Goal: Transaction & Acquisition: Book appointment/travel/reservation

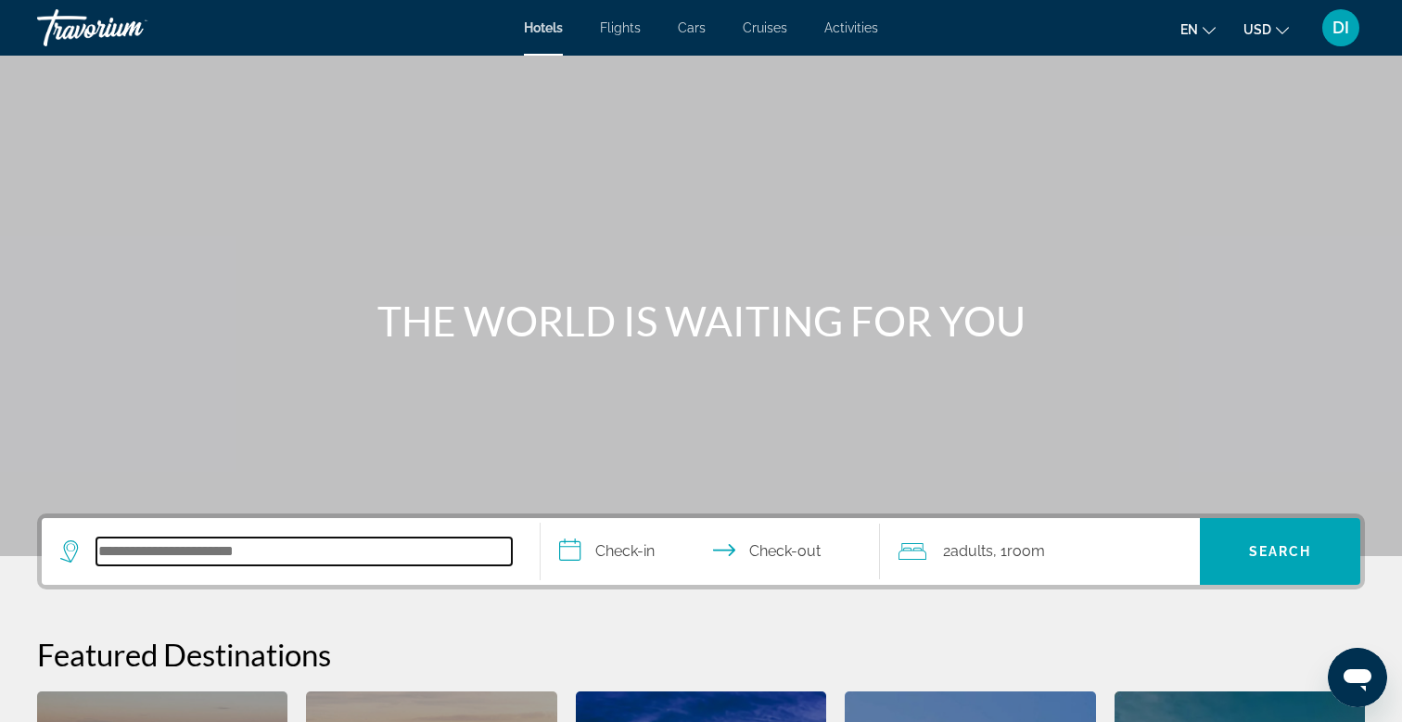
click at [233, 558] on input "Search hotel destination" at bounding box center [303, 552] width 415 height 28
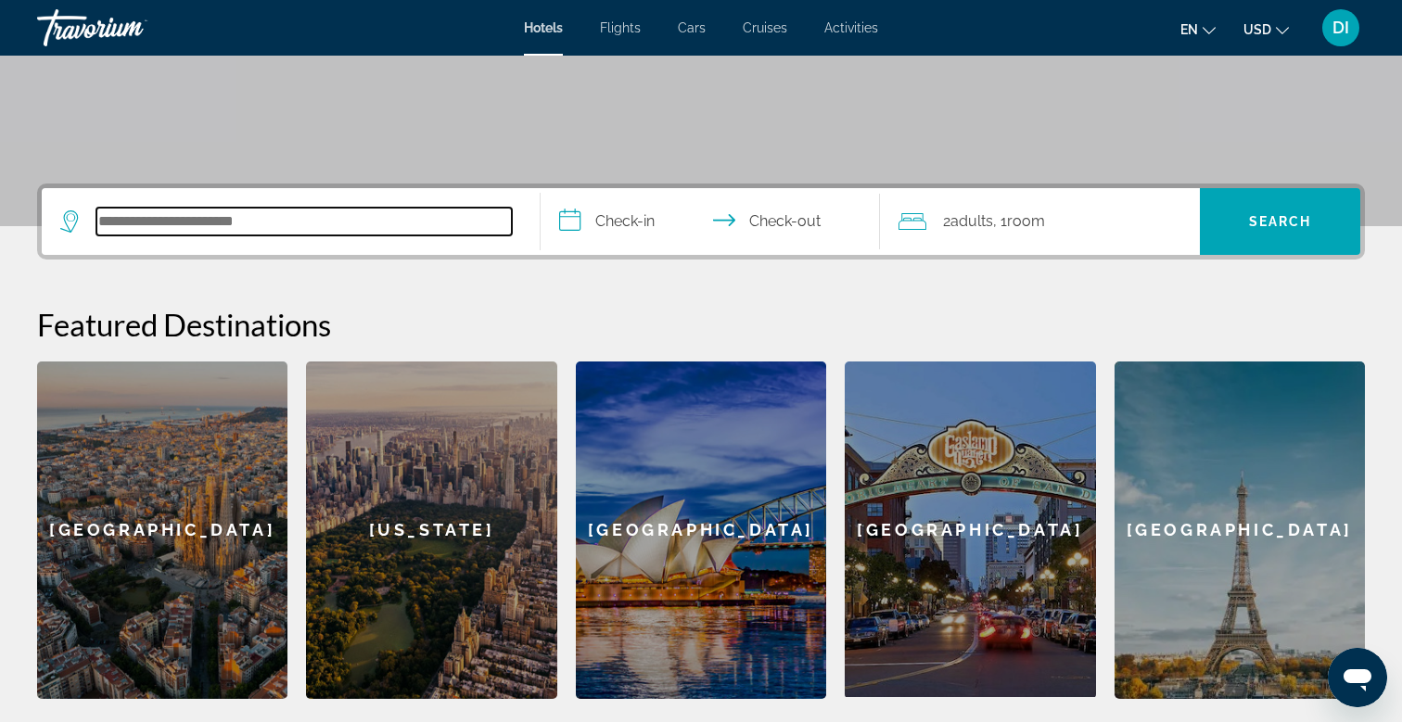
scroll to position [299, 0]
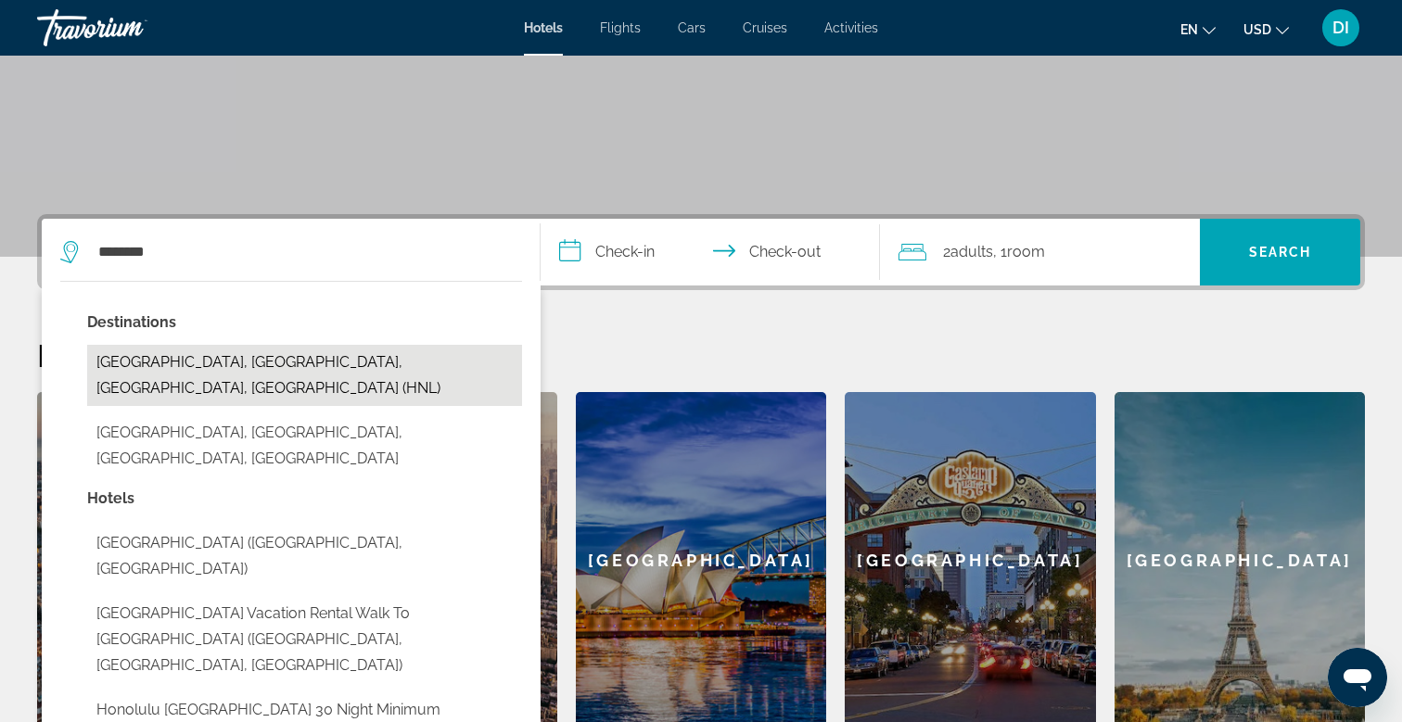
click at [343, 363] on button "[GEOGRAPHIC_DATA], [GEOGRAPHIC_DATA], [GEOGRAPHIC_DATA], [GEOGRAPHIC_DATA] (HNL)" at bounding box center [304, 375] width 435 height 61
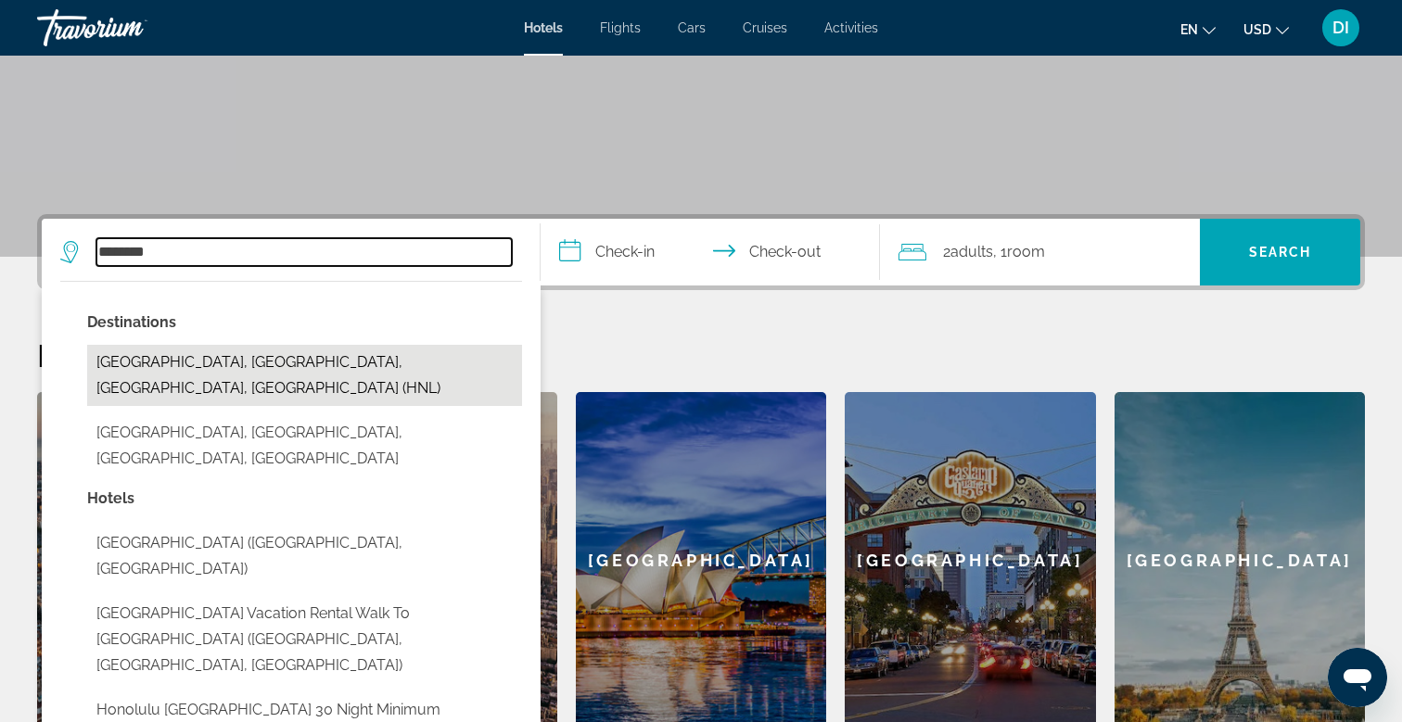
type input "**********"
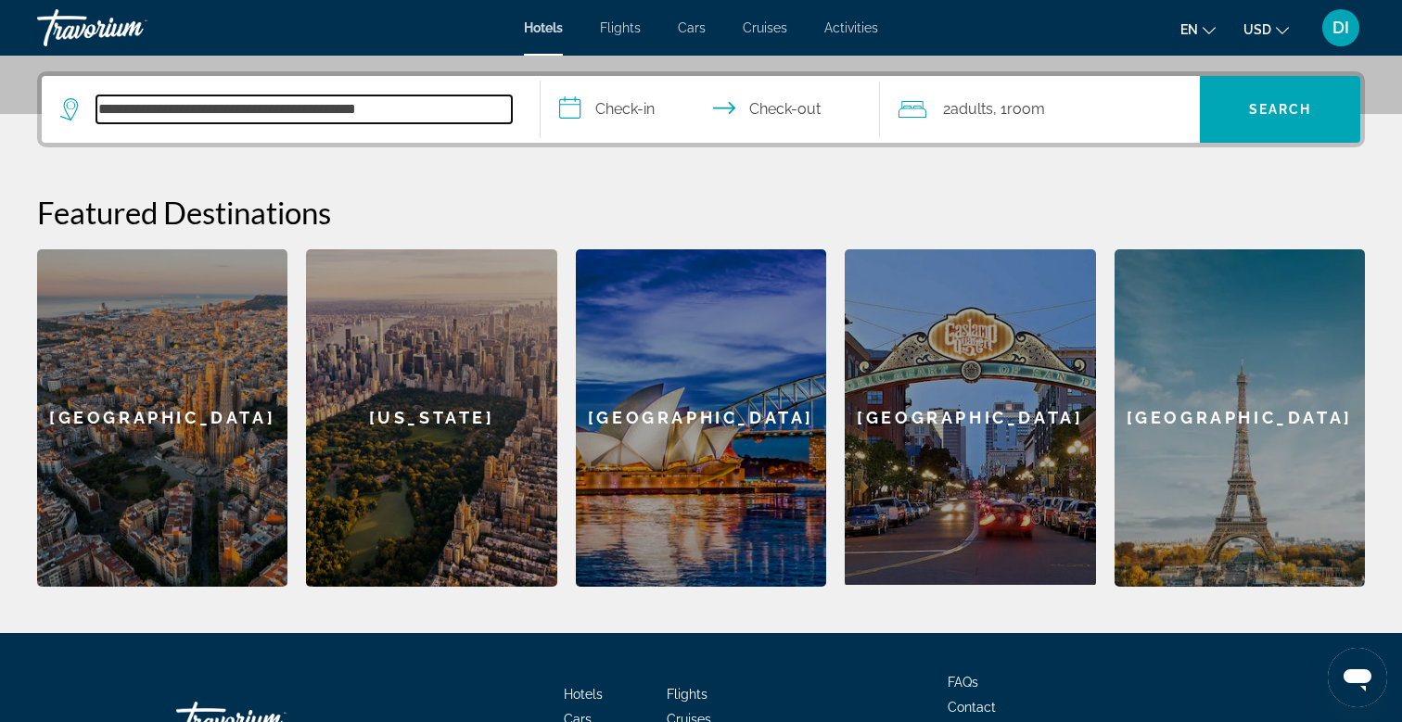
scroll to position [453, 0]
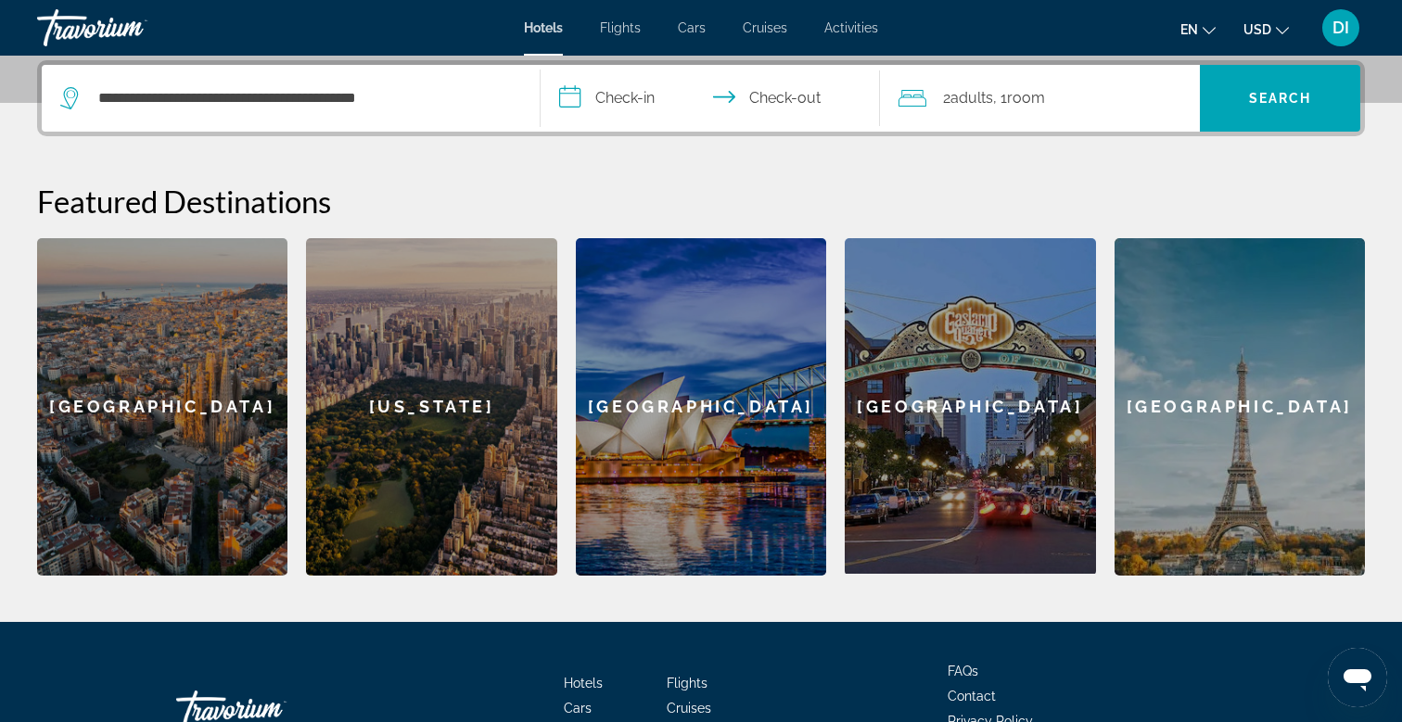
click at [640, 92] on input "**********" at bounding box center [713, 101] width 347 height 72
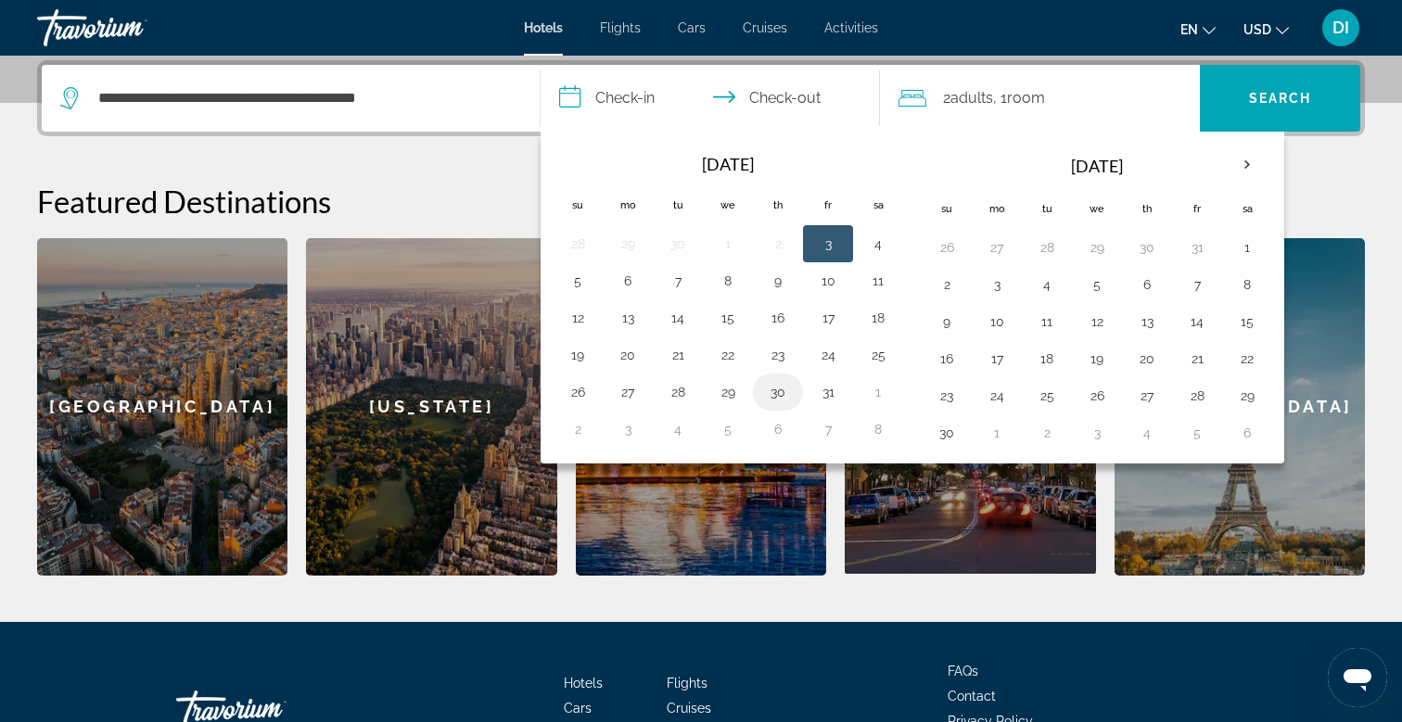
click at [776, 394] on button "30" at bounding box center [778, 392] width 30 height 26
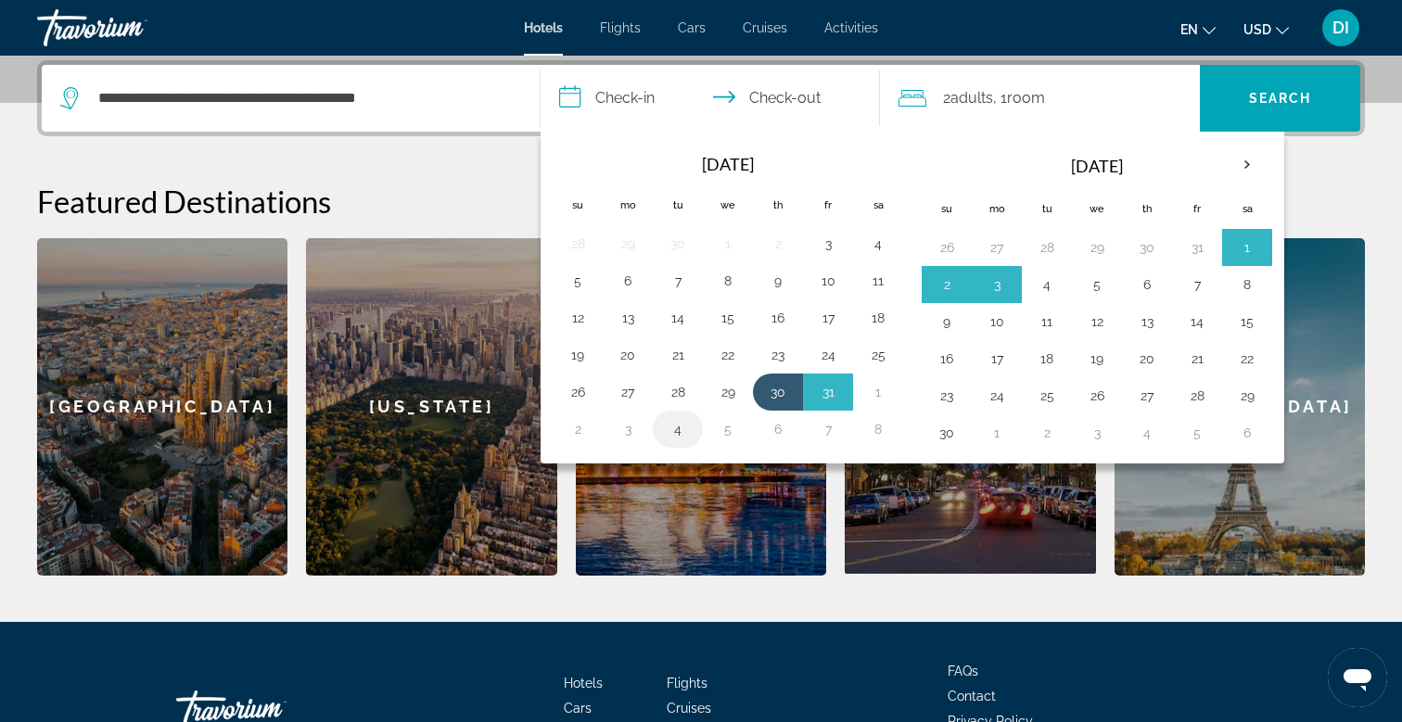
click at [679, 431] on button "4" at bounding box center [678, 429] width 30 height 26
type input "**********"
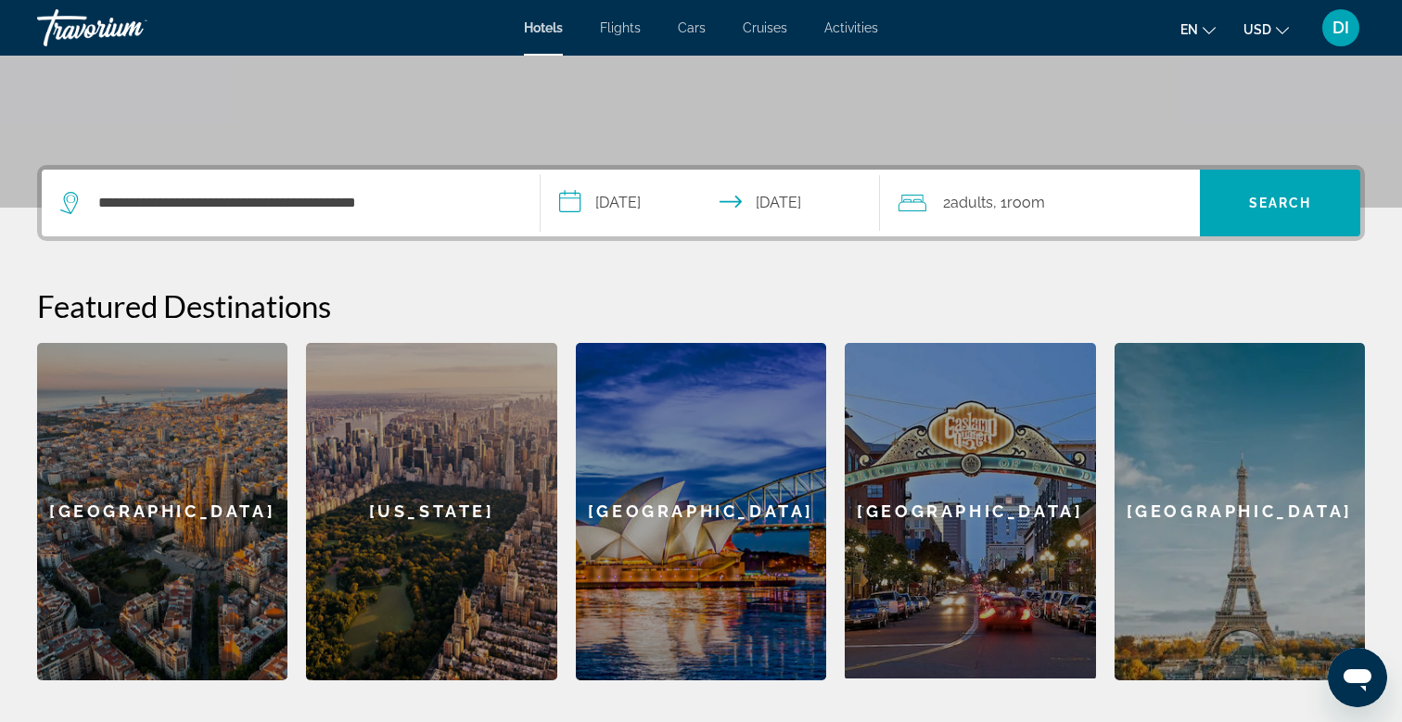
scroll to position [320, 0]
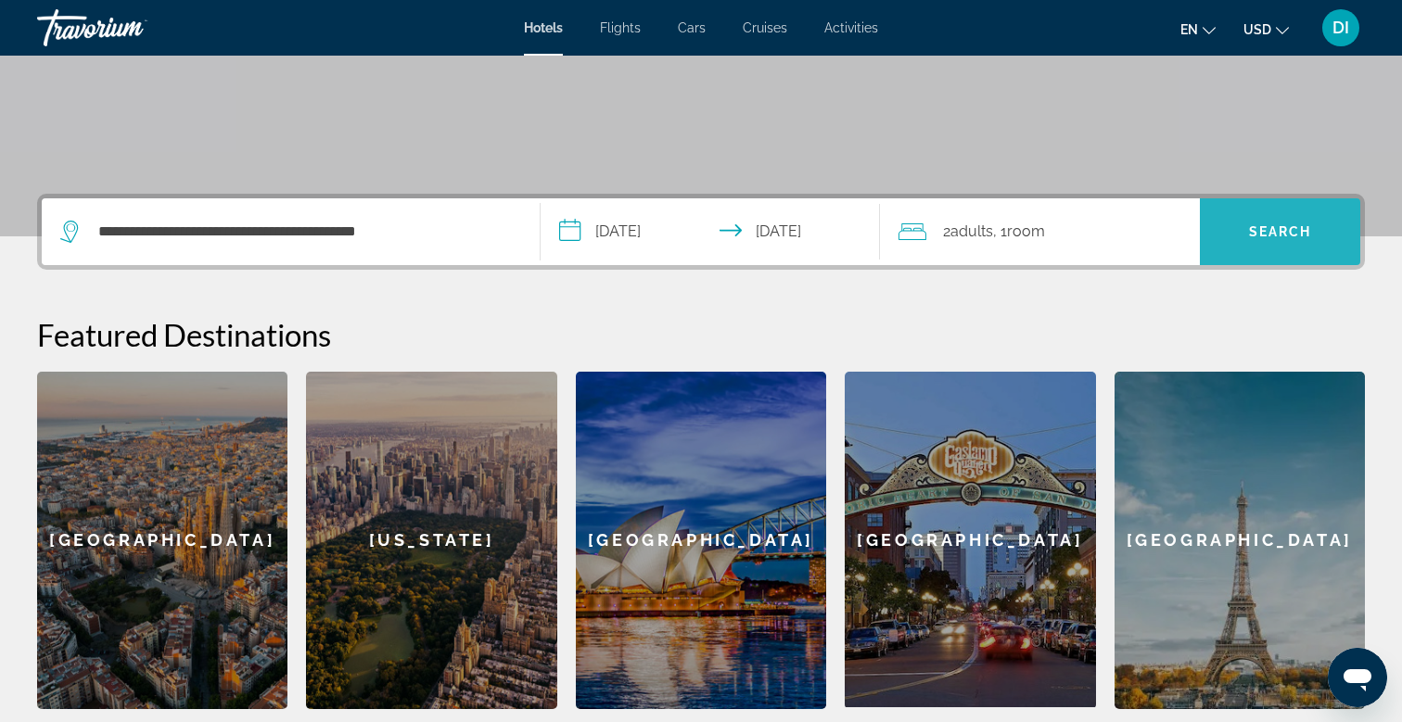
click at [1244, 229] on span "Search" at bounding box center [1279, 231] width 160 height 44
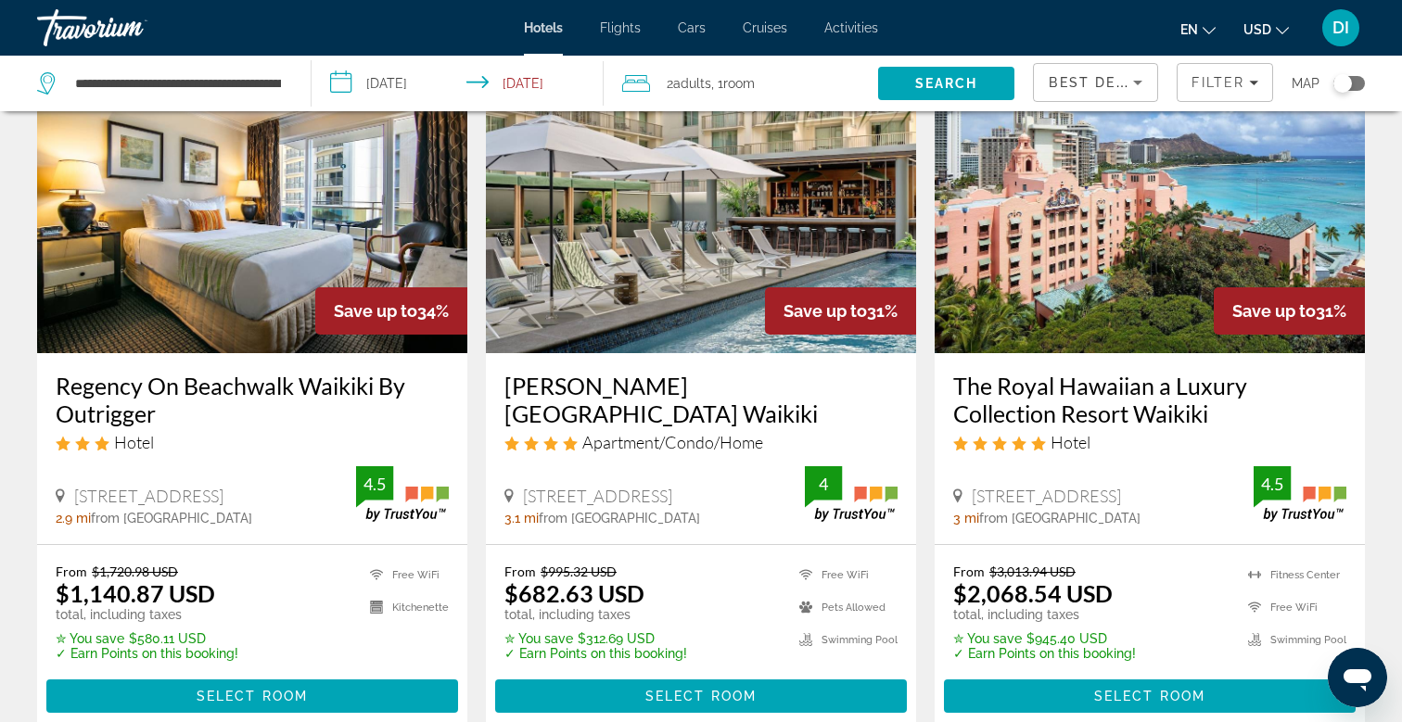
scroll to position [882, 0]
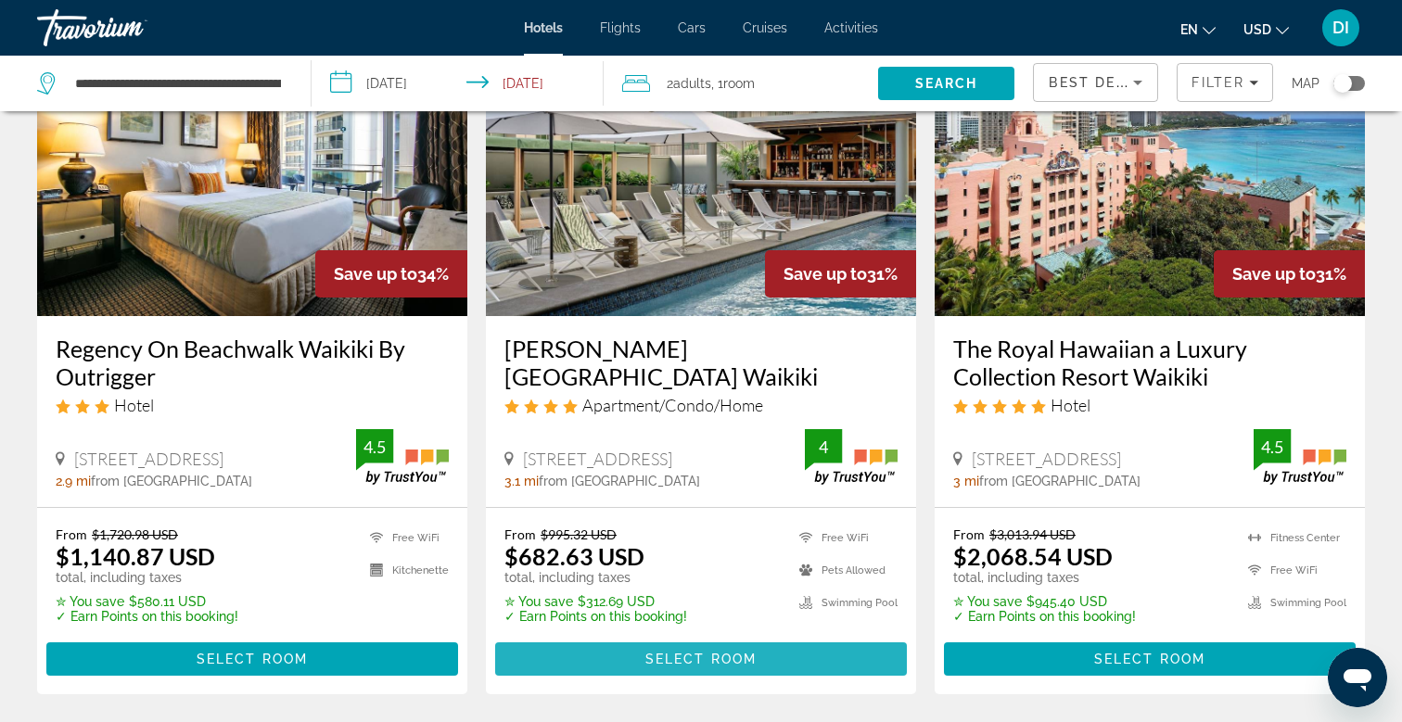
click at [708, 658] on span "Select Room" at bounding box center [700, 659] width 111 height 15
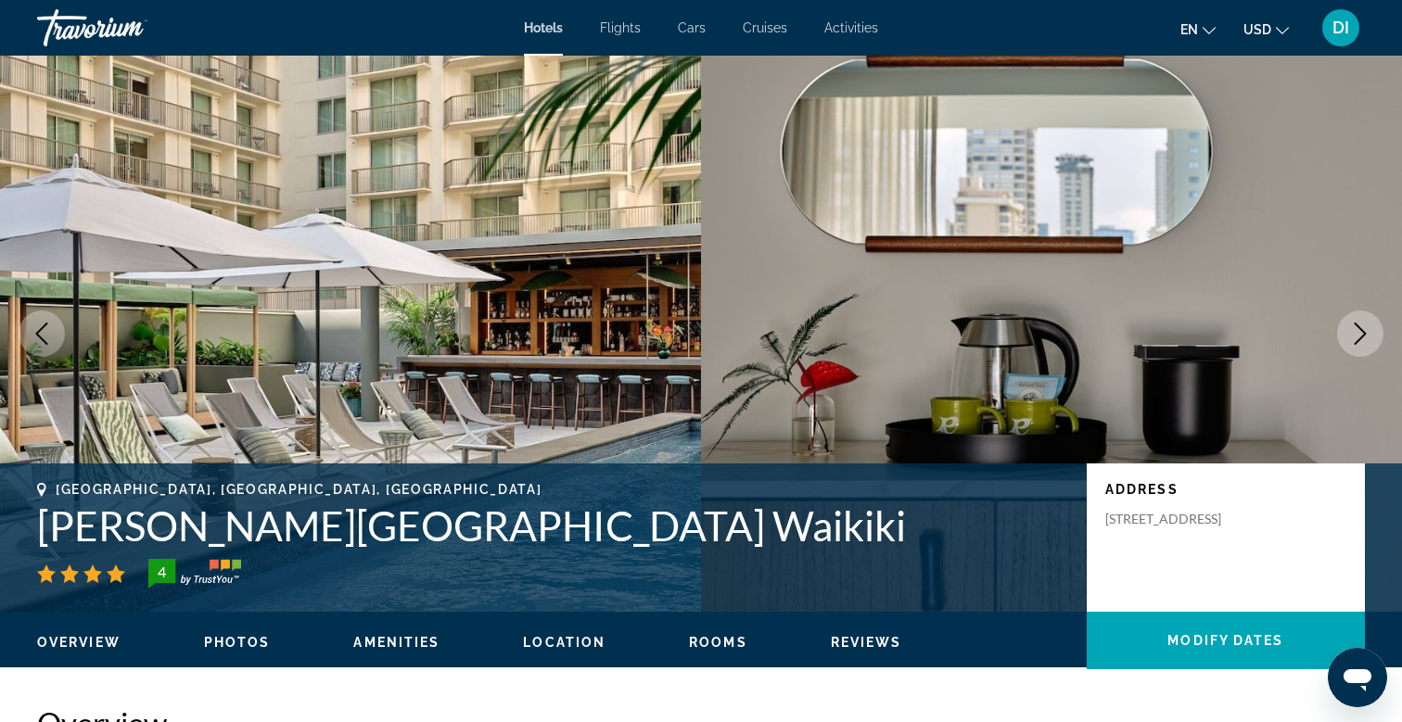
click at [1363, 333] on icon "Next image" at bounding box center [1360, 334] width 22 height 22
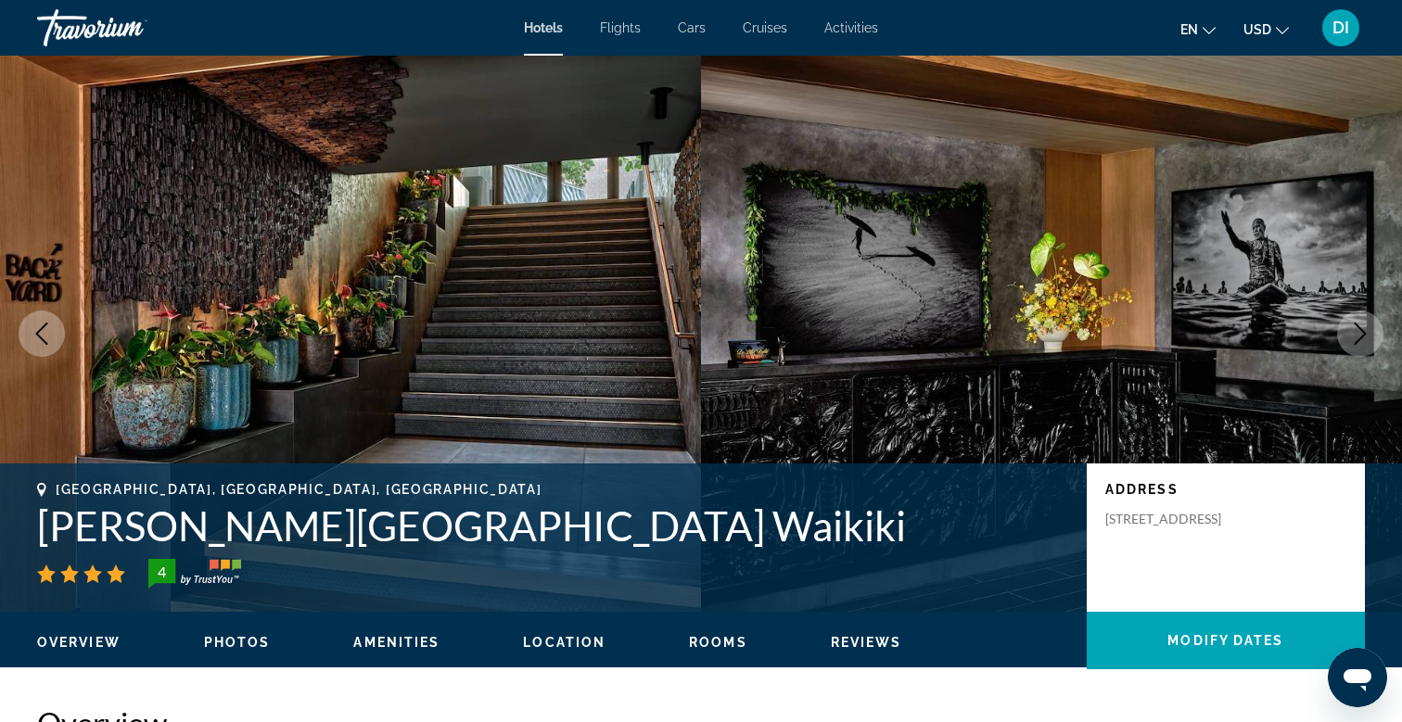
click at [1363, 333] on icon "Next image" at bounding box center [1360, 334] width 22 height 22
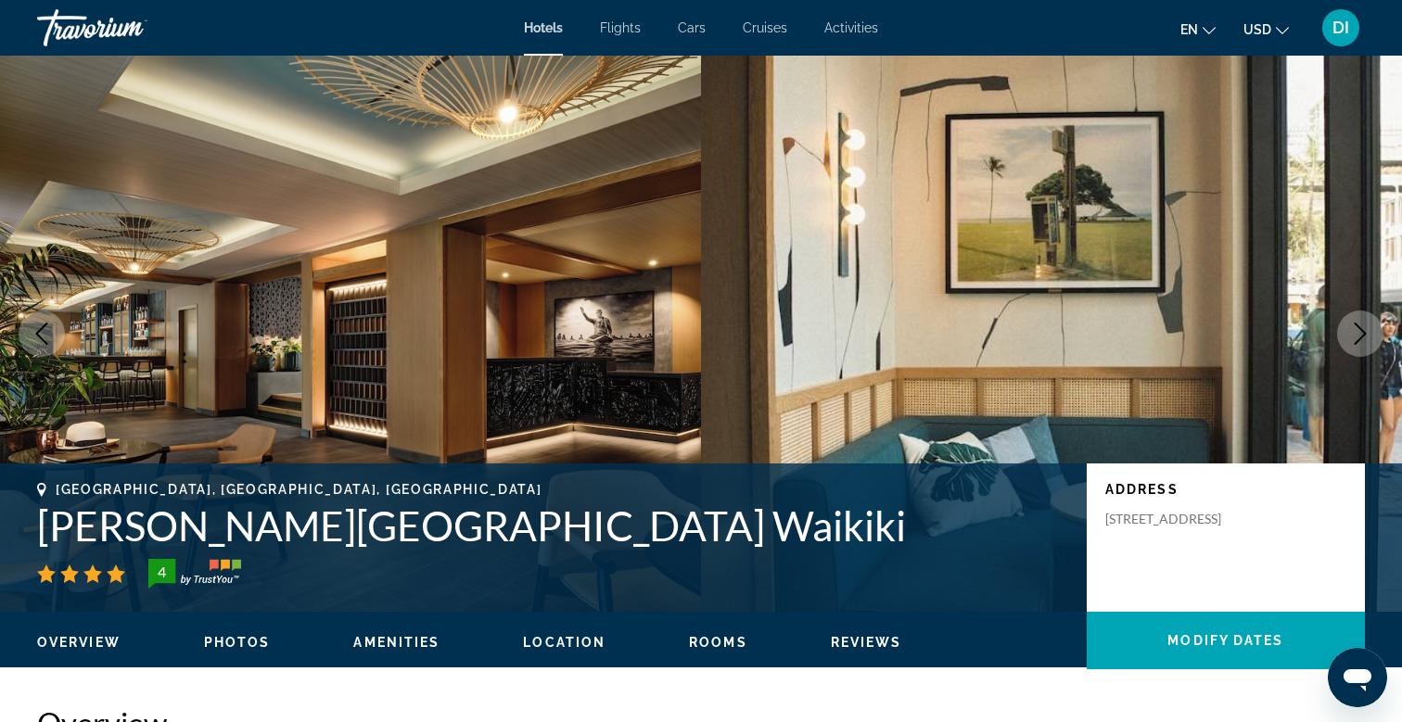
click at [1363, 333] on icon "Next image" at bounding box center [1360, 334] width 22 height 22
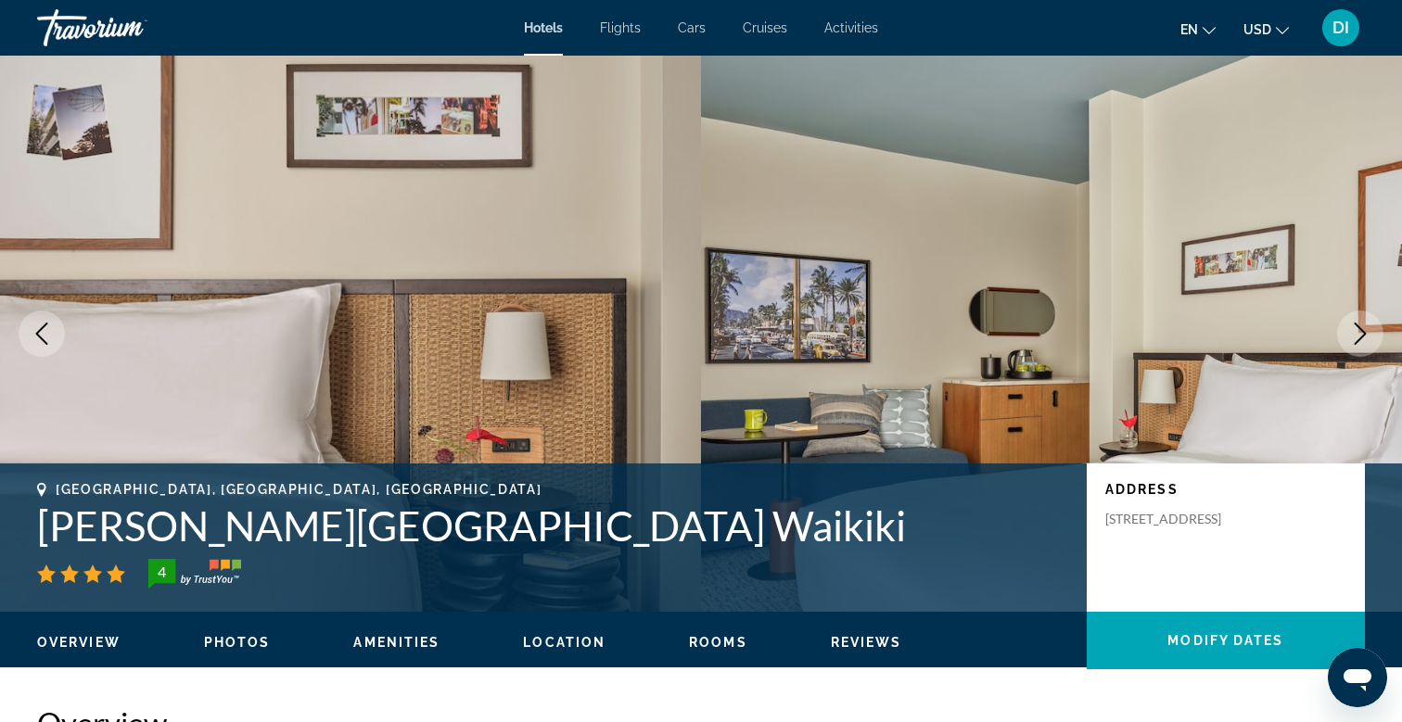
click at [1363, 333] on icon "Next image" at bounding box center [1360, 334] width 22 height 22
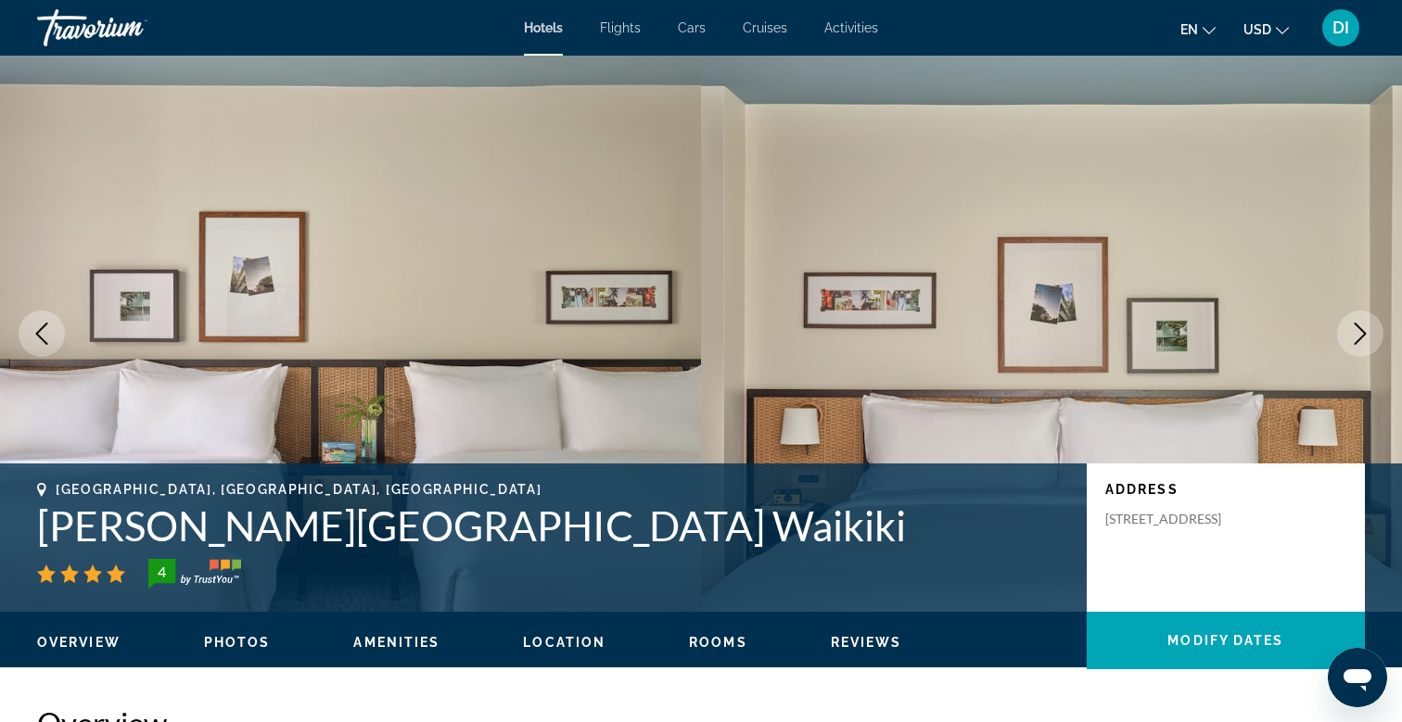
click at [1363, 333] on icon "Next image" at bounding box center [1360, 334] width 22 height 22
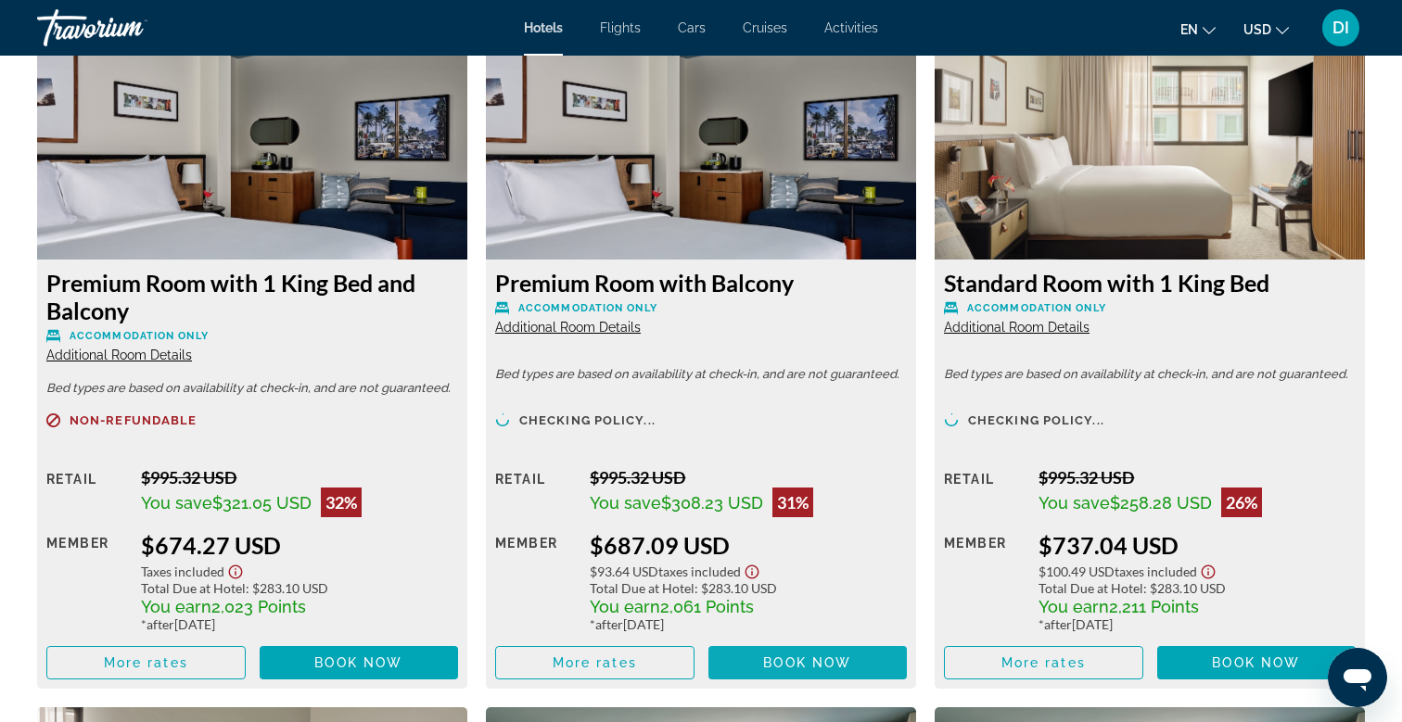
scroll to position [2598, 0]
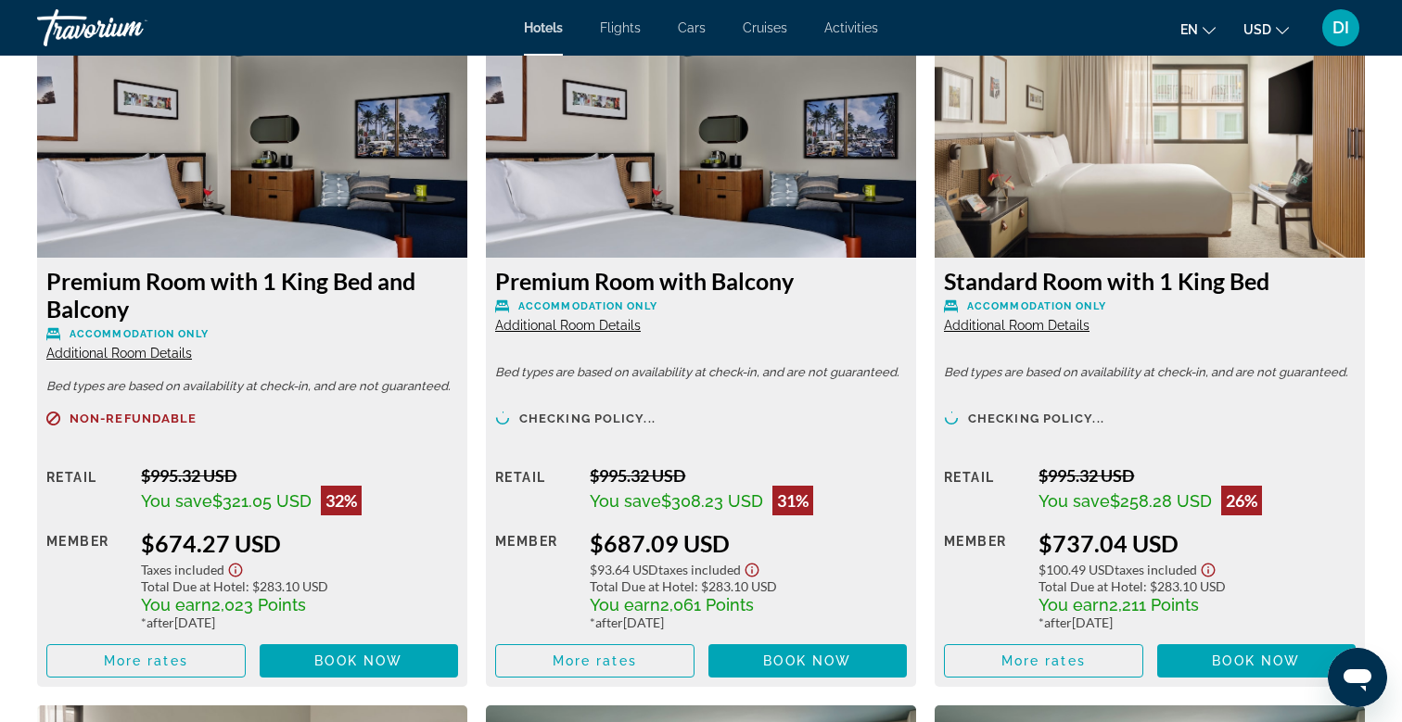
click at [238, 569] on icon "Show Taxes and Fees disclaimer" at bounding box center [235, 570] width 22 height 17
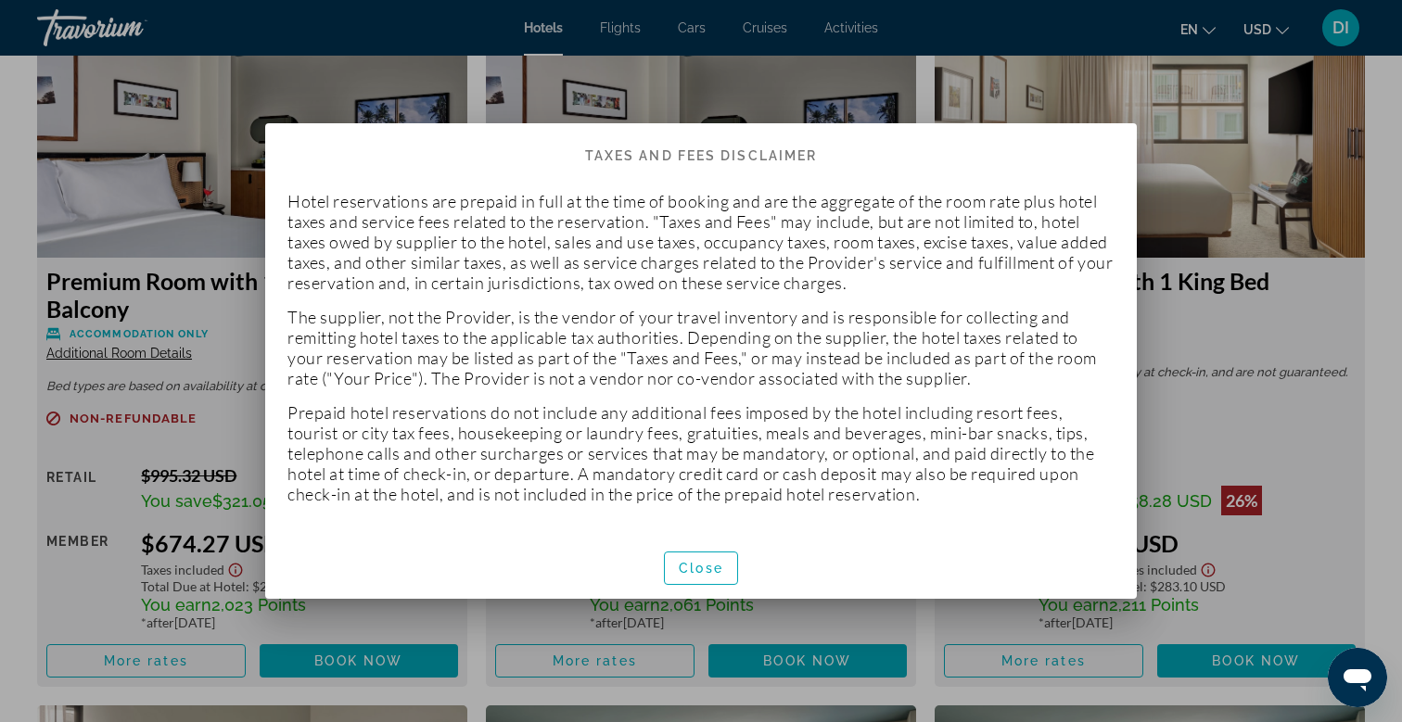
scroll to position [0, 0]
click at [694, 561] on span "Close" at bounding box center [701, 568] width 44 height 15
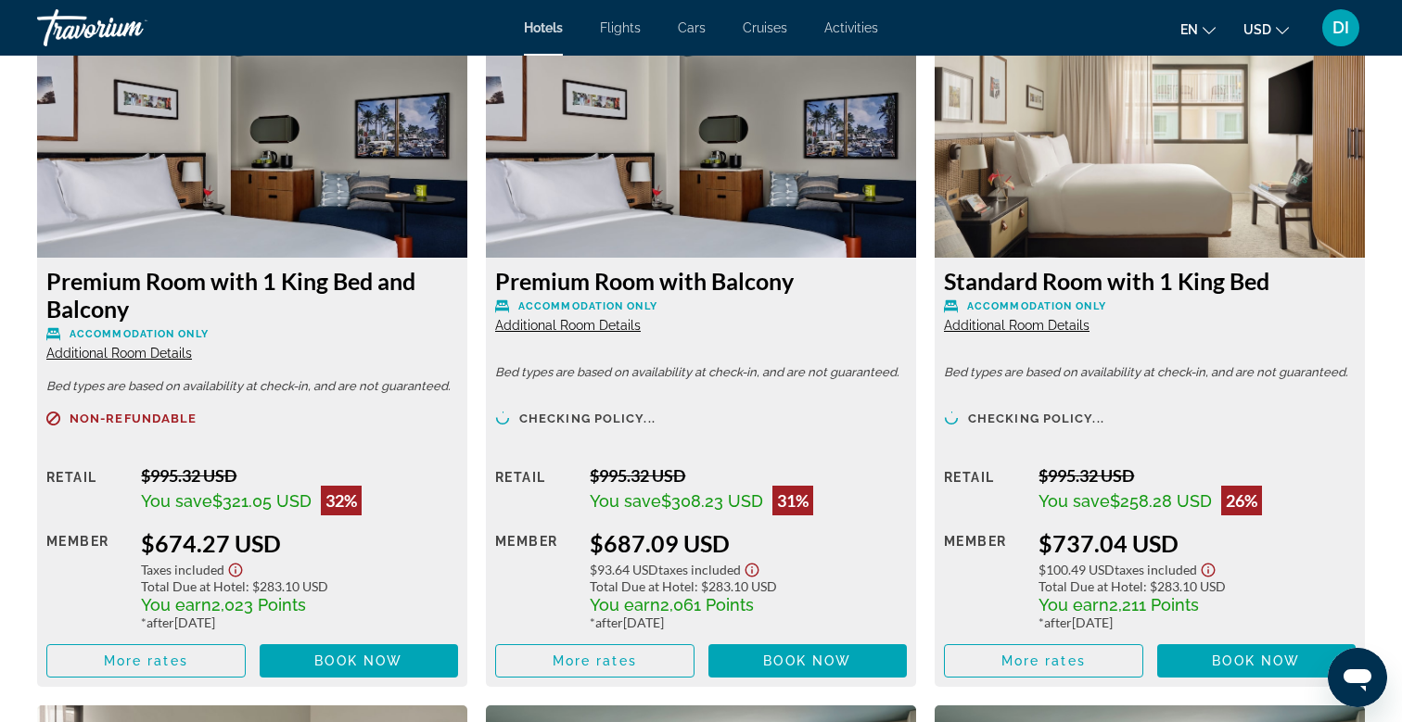
scroll to position [2598, 0]
click at [349, 658] on span "Book now" at bounding box center [358, 661] width 88 height 15
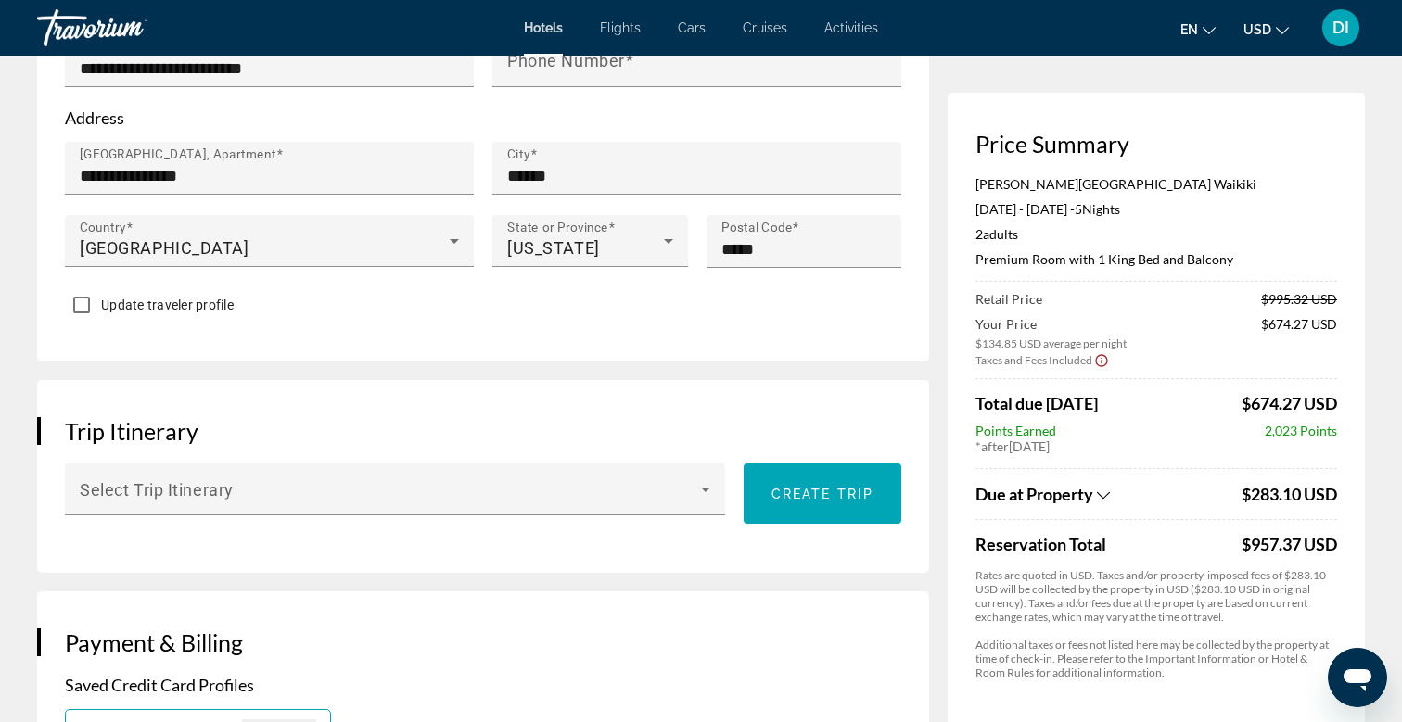
scroll to position [871, 0]
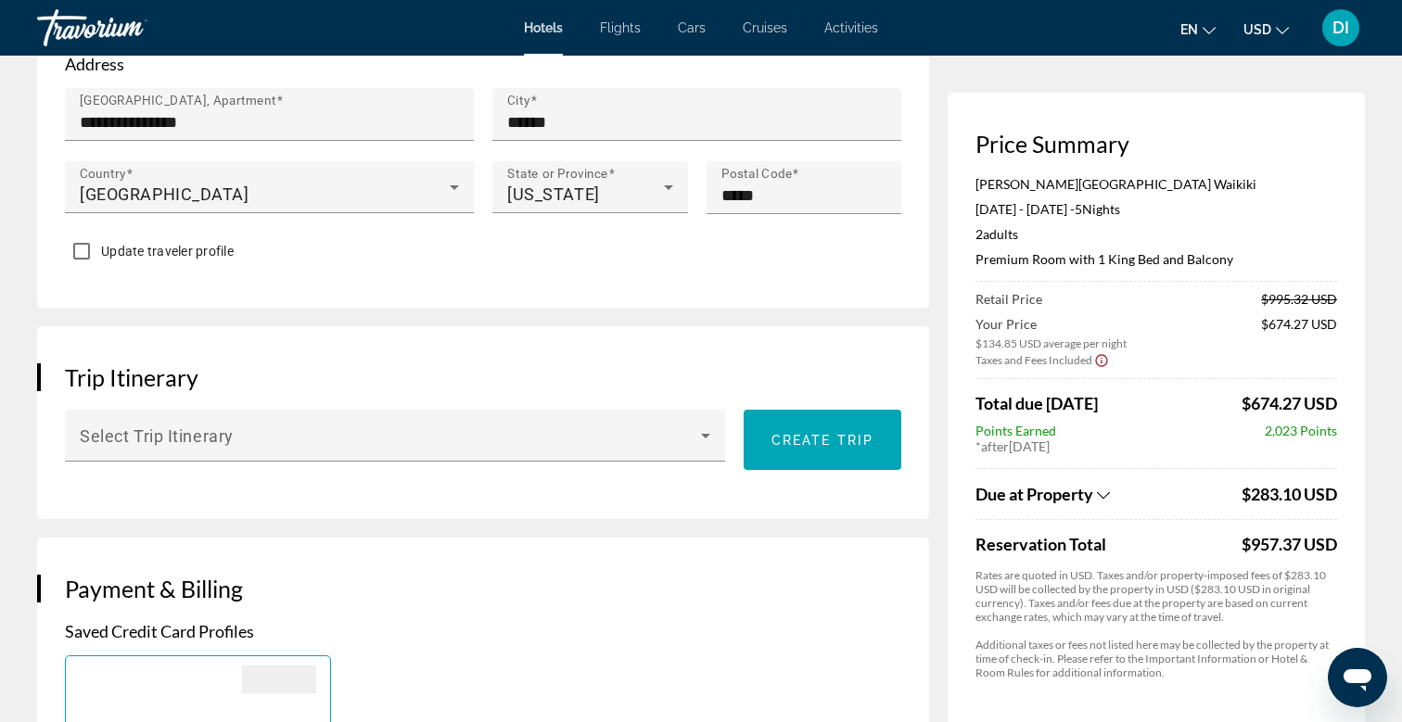
click at [1090, 499] on span "Due at Property" at bounding box center [1034, 494] width 118 height 20
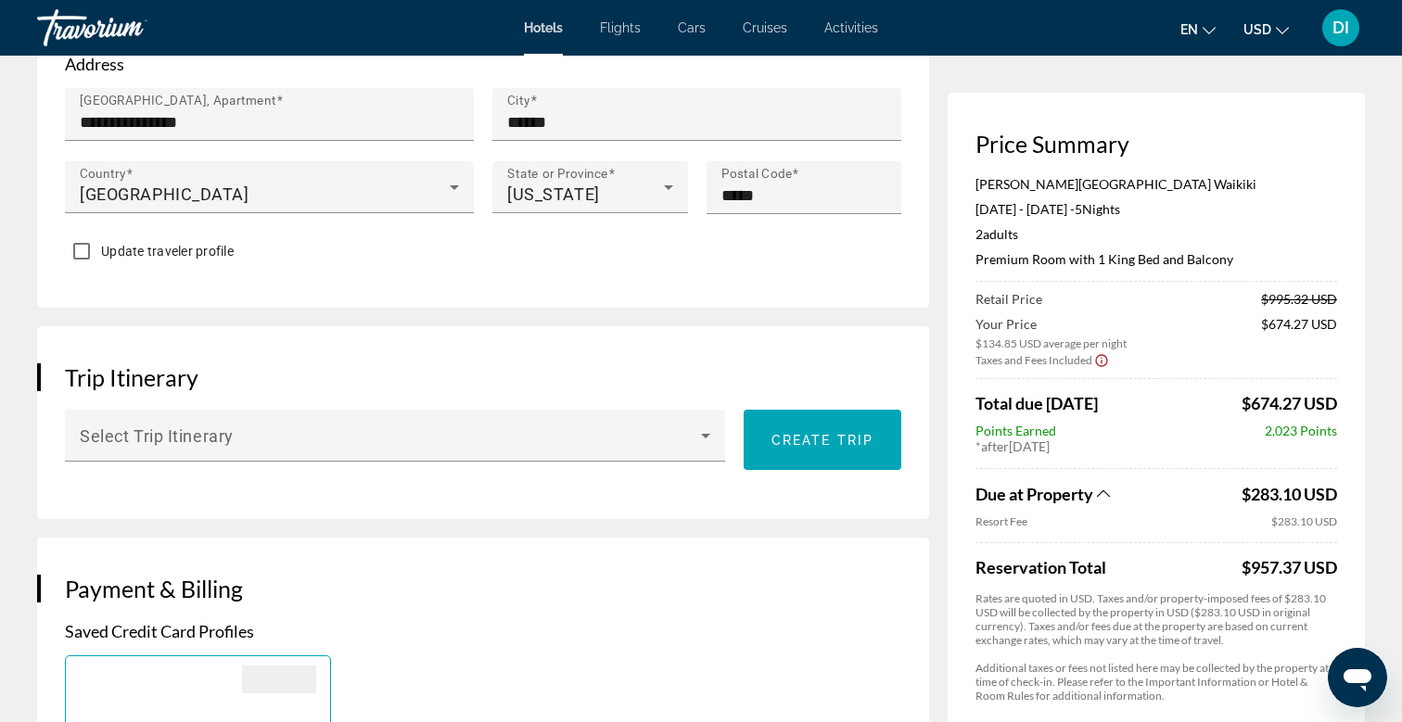
click at [1099, 362] on icon "Show Taxes and Fees disclaimer" at bounding box center [1101, 360] width 15 height 17
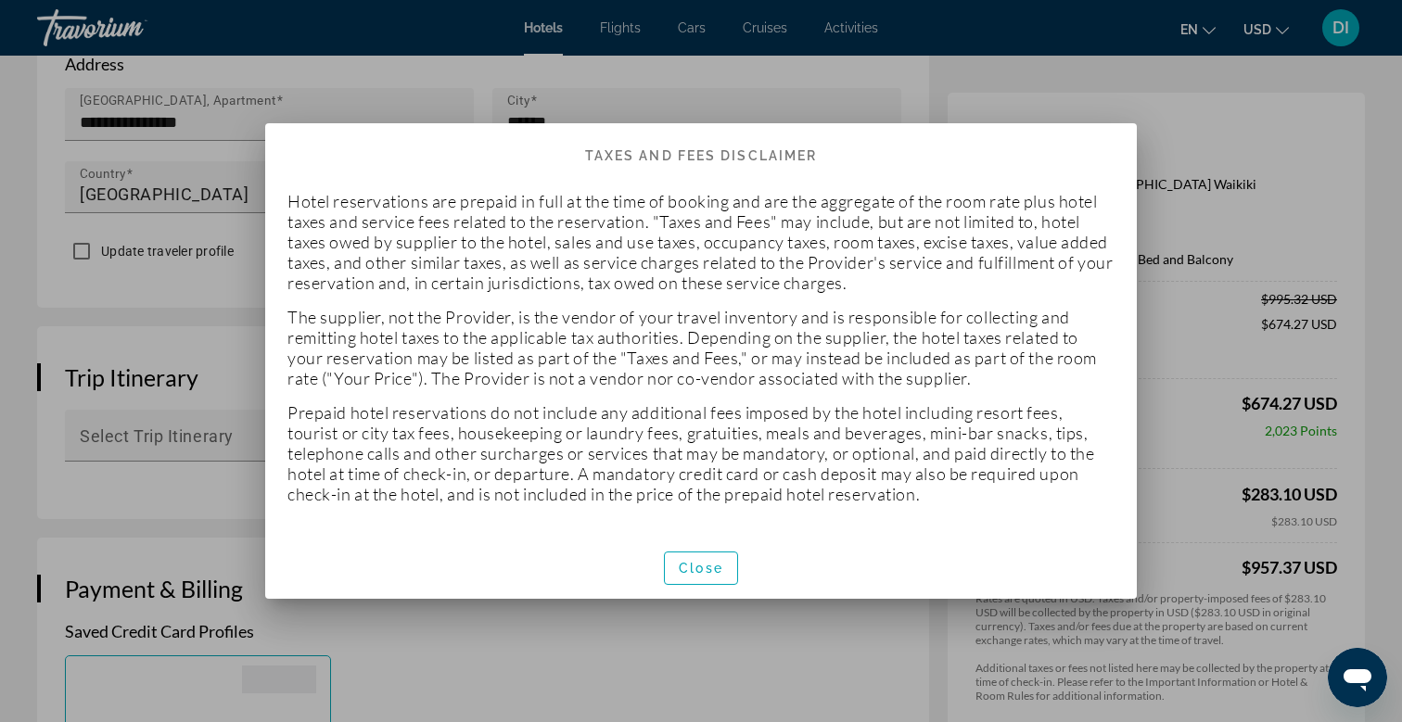
scroll to position [0, 0]
click at [702, 566] on span "Close" at bounding box center [701, 568] width 44 height 15
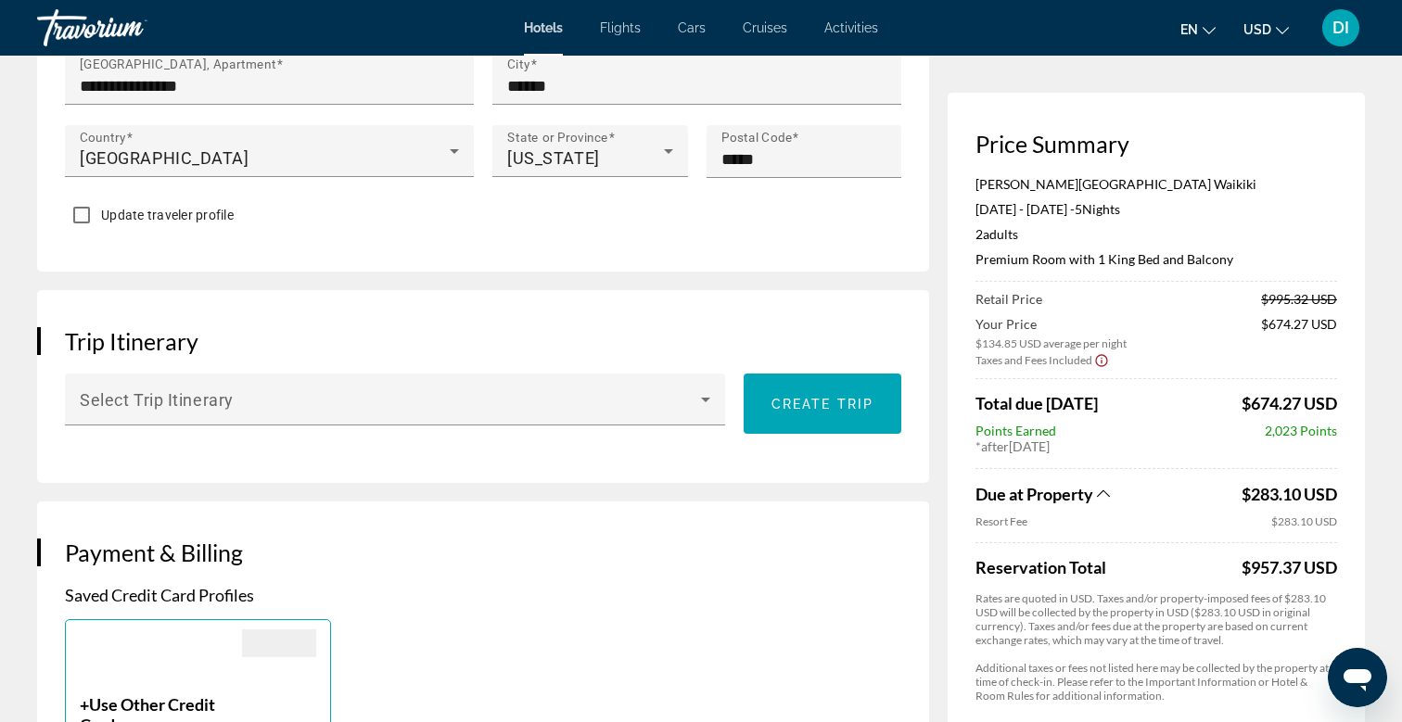
scroll to position [914, 0]
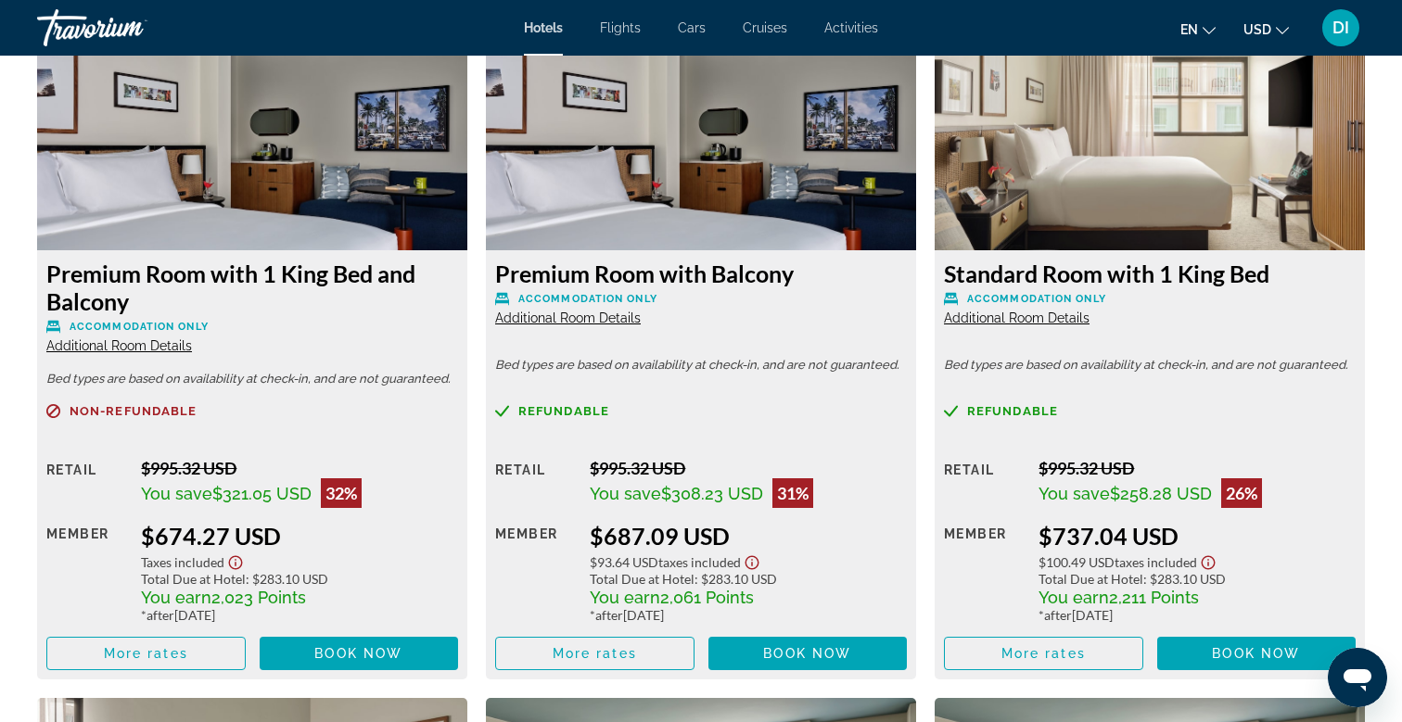
scroll to position [2611, 0]
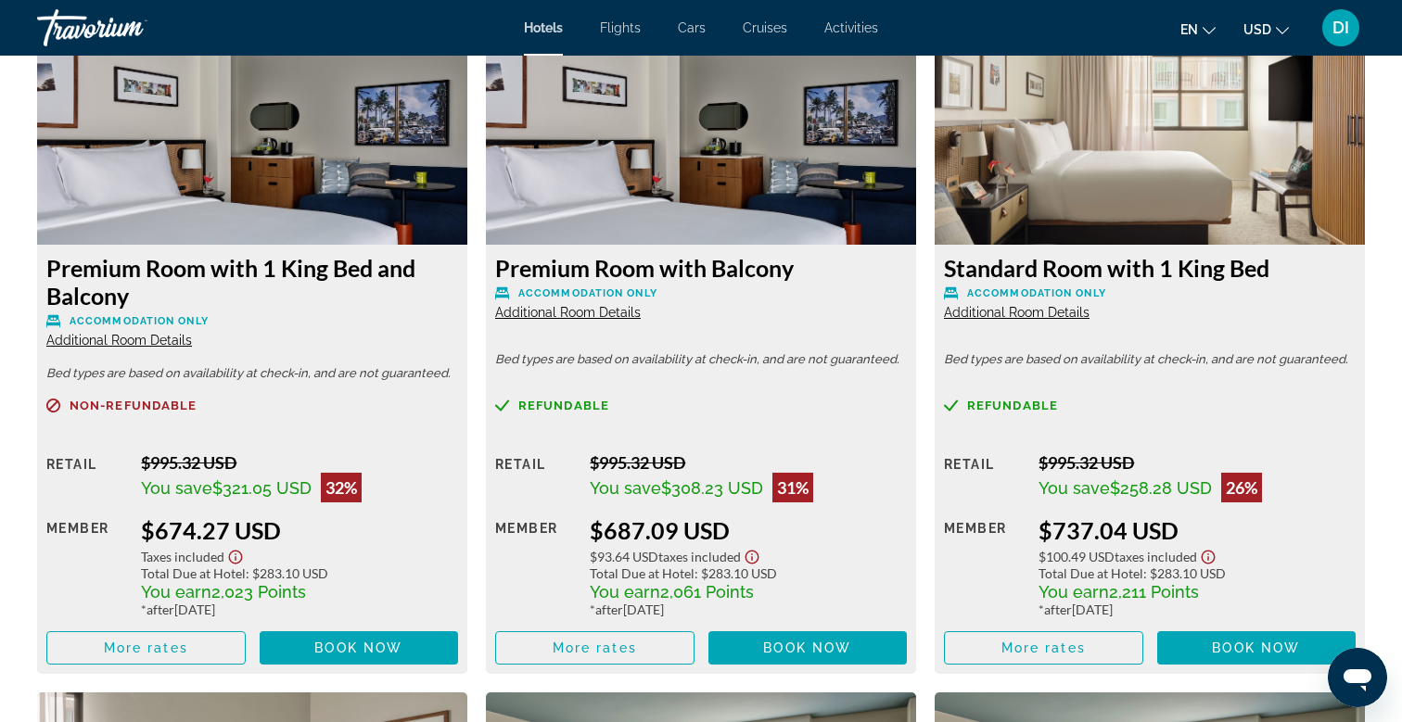
drag, startPoint x: 271, startPoint y: 574, endPoint x: 327, endPoint y: 592, distance: 59.5
click at [327, 592] on div "$674.27 USD Taxes included Total Due at Hotel : $283.10 USD You earn 2,023 Poin…" at bounding box center [299, 566] width 317 height 101
click at [275, 593] on span "2,023 Points" at bounding box center [258, 591] width 95 height 19
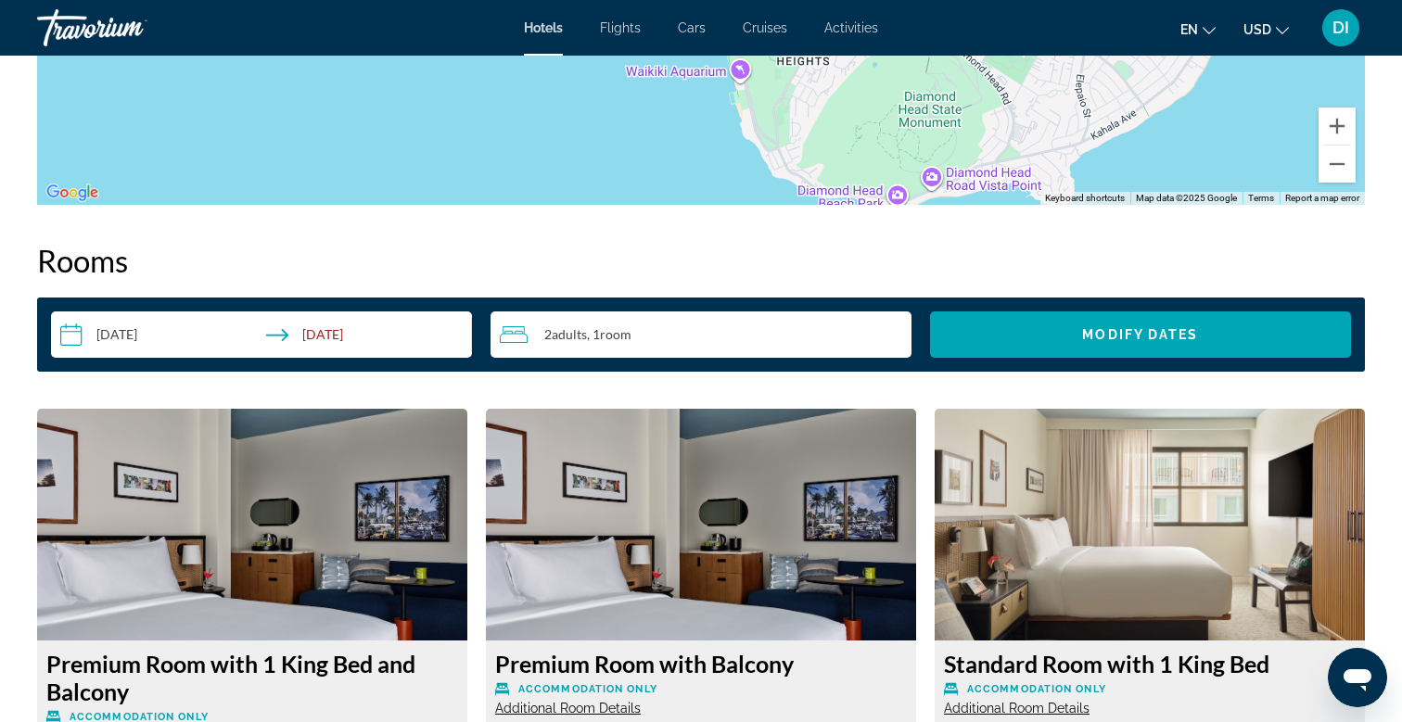
scroll to position [2211, 0]
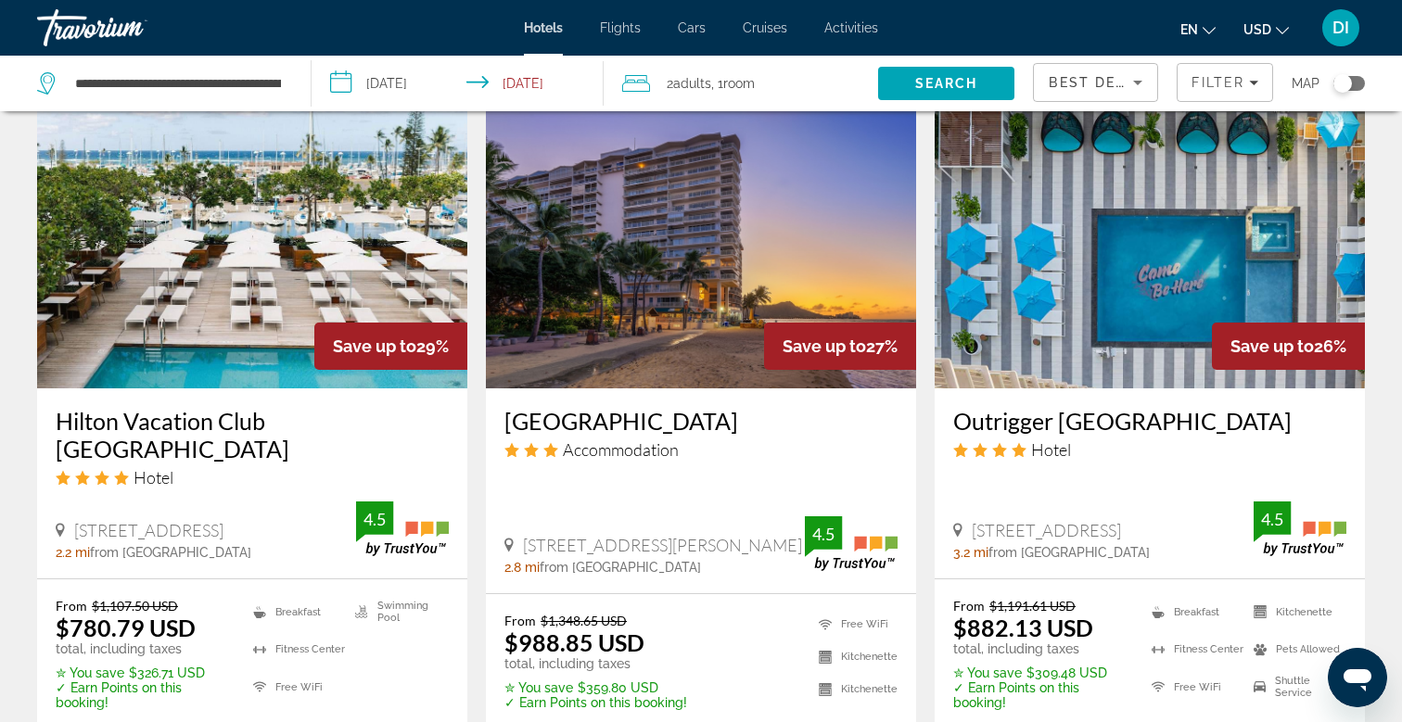
scroll to position [1523, 0]
click at [629, 419] on h3 "[GEOGRAPHIC_DATA]" at bounding box center [700, 420] width 393 height 28
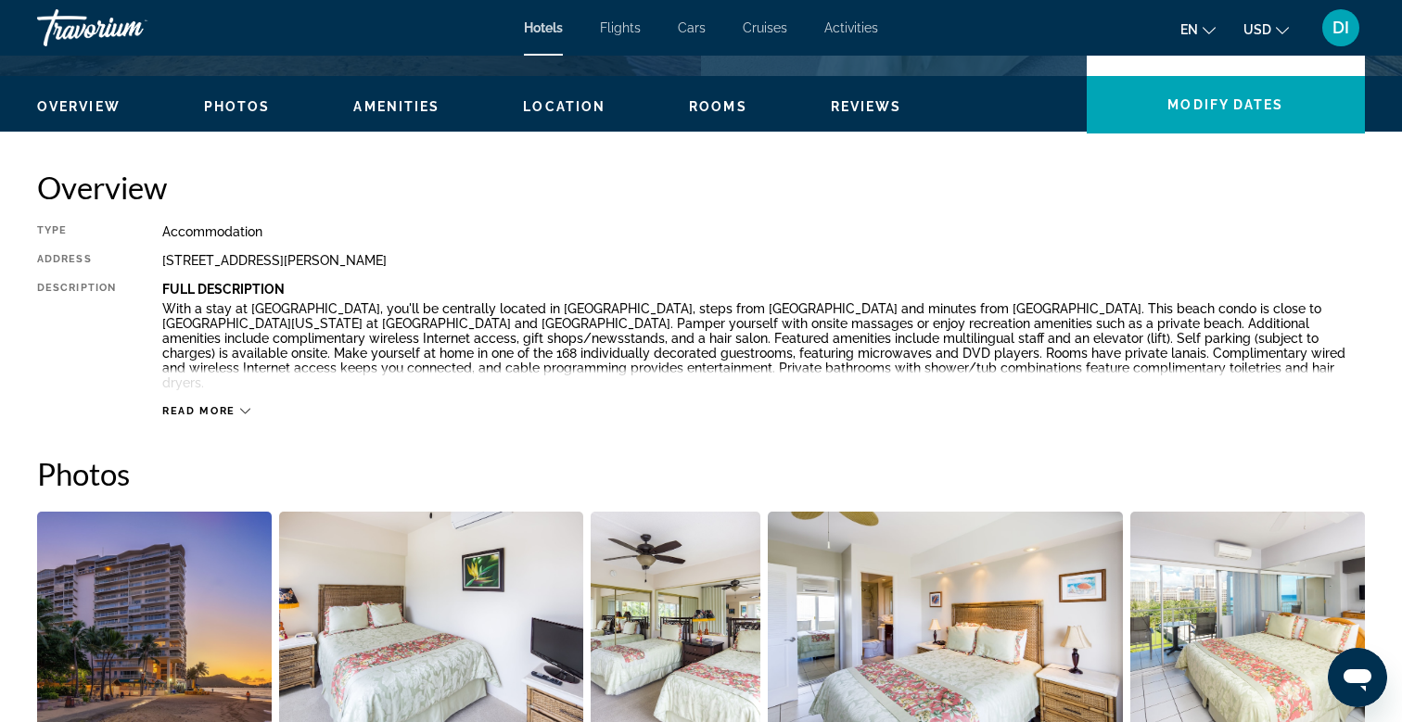
scroll to position [540, 0]
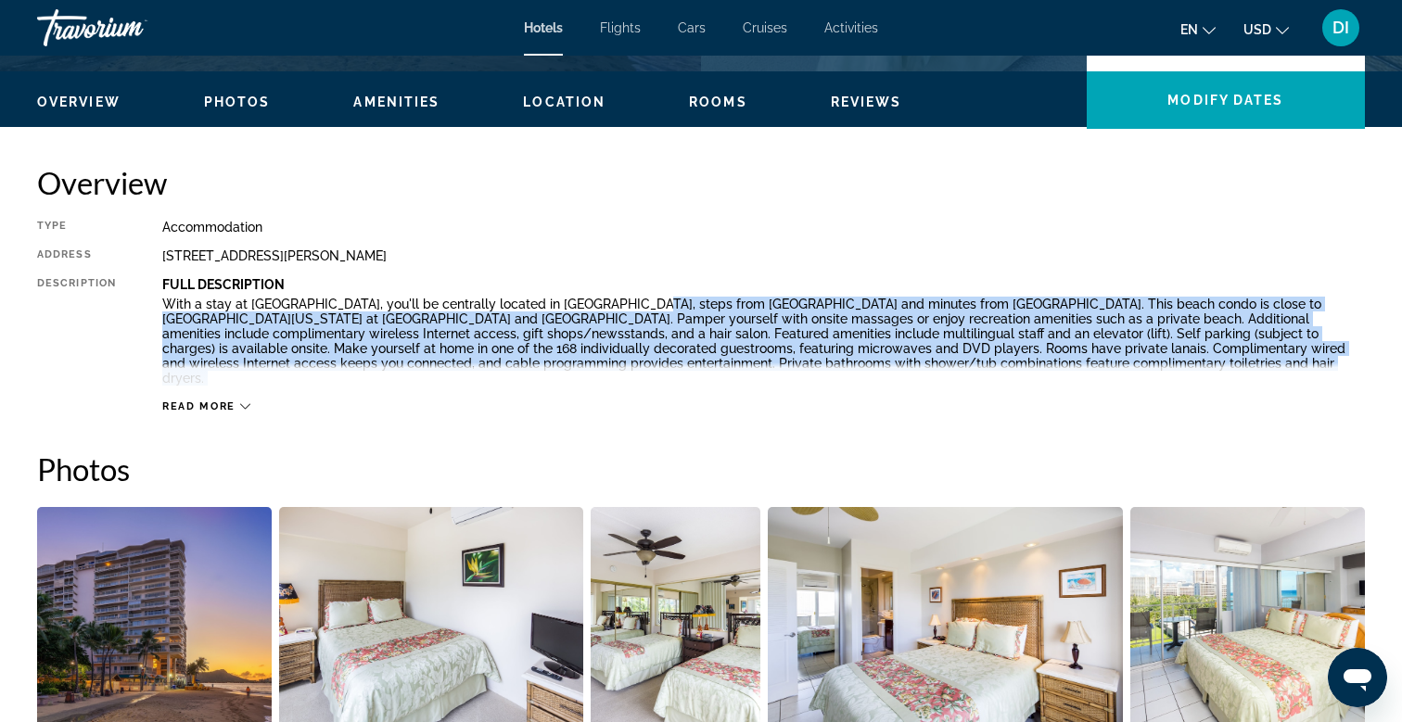
drag, startPoint x: 621, startPoint y: 299, endPoint x: 696, endPoint y: 346, distance: 88.2
click at [696, 346] on div "Type Accommodation Address [STREET_ADDRESS][PERSON_NAME] Description Full Descr…" at bounding box center [700, 317] width 1327 height 194
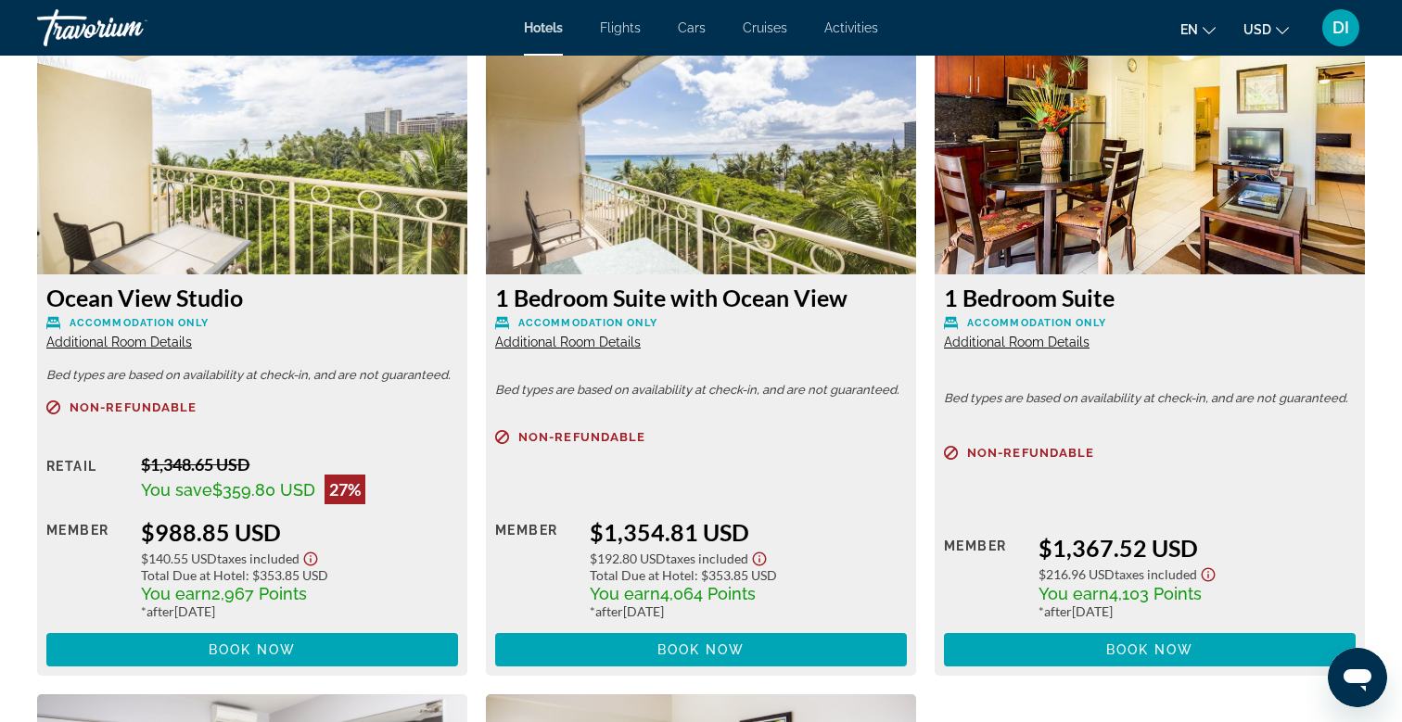
scroll to position [2588, 0]
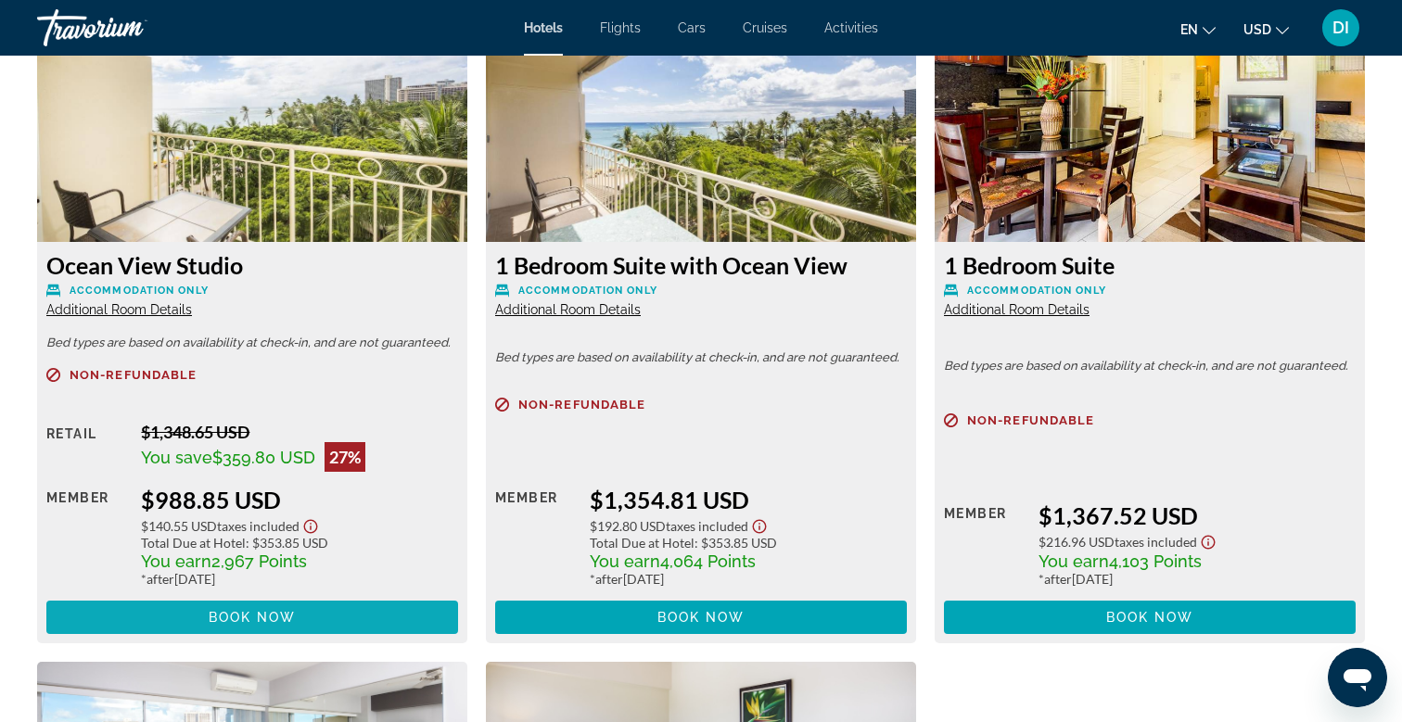
click at [284, 610] on span "Book now" at bounding box center [253, 617] width 88 height 15
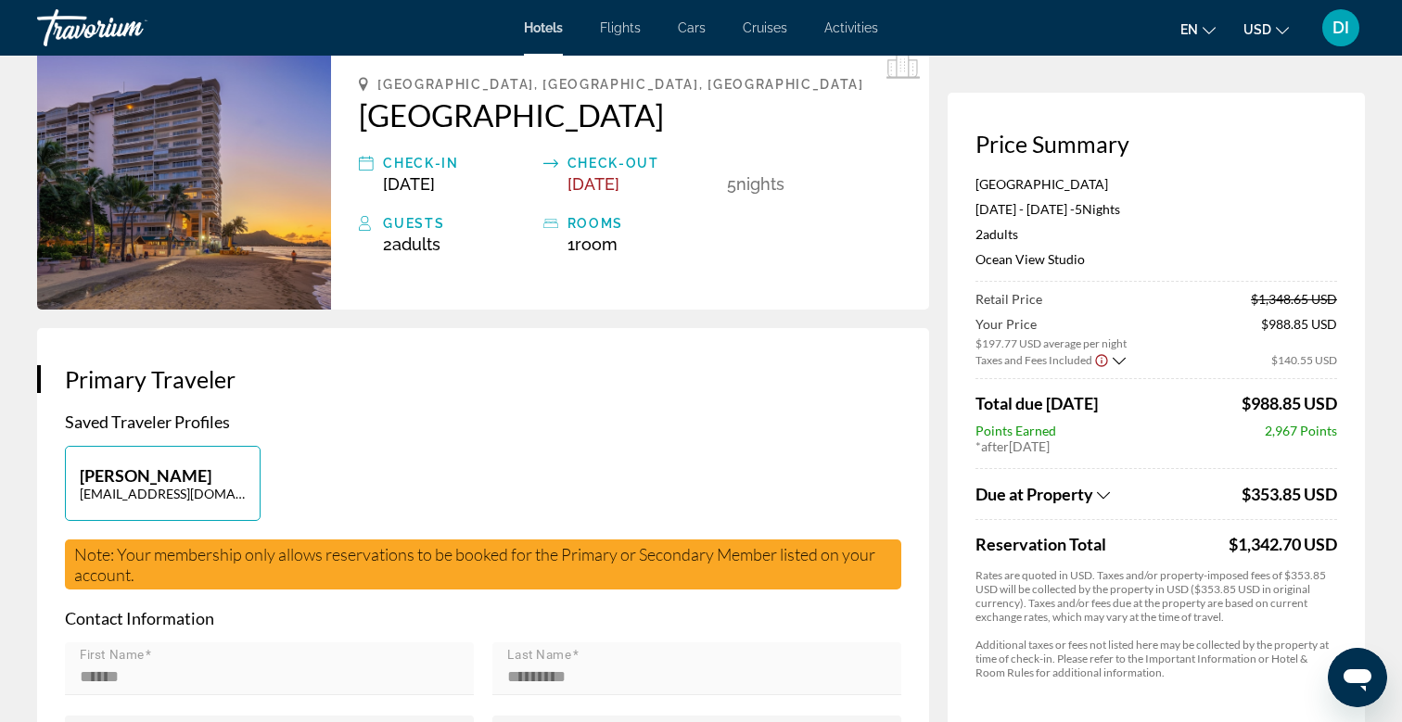
scroll to position [187, 0]
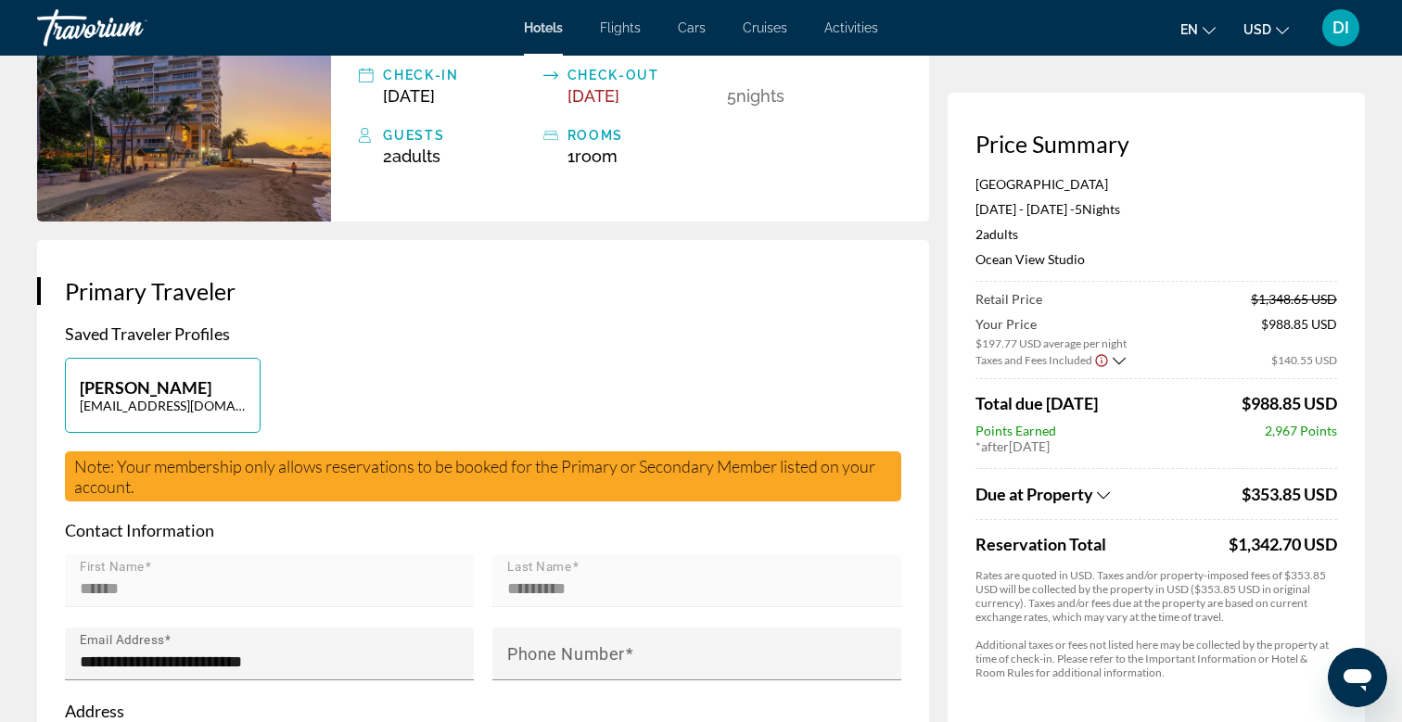
click at [1097, 493] on div "Due at Property" at bounding box center [1105, 494] width 261 height 20
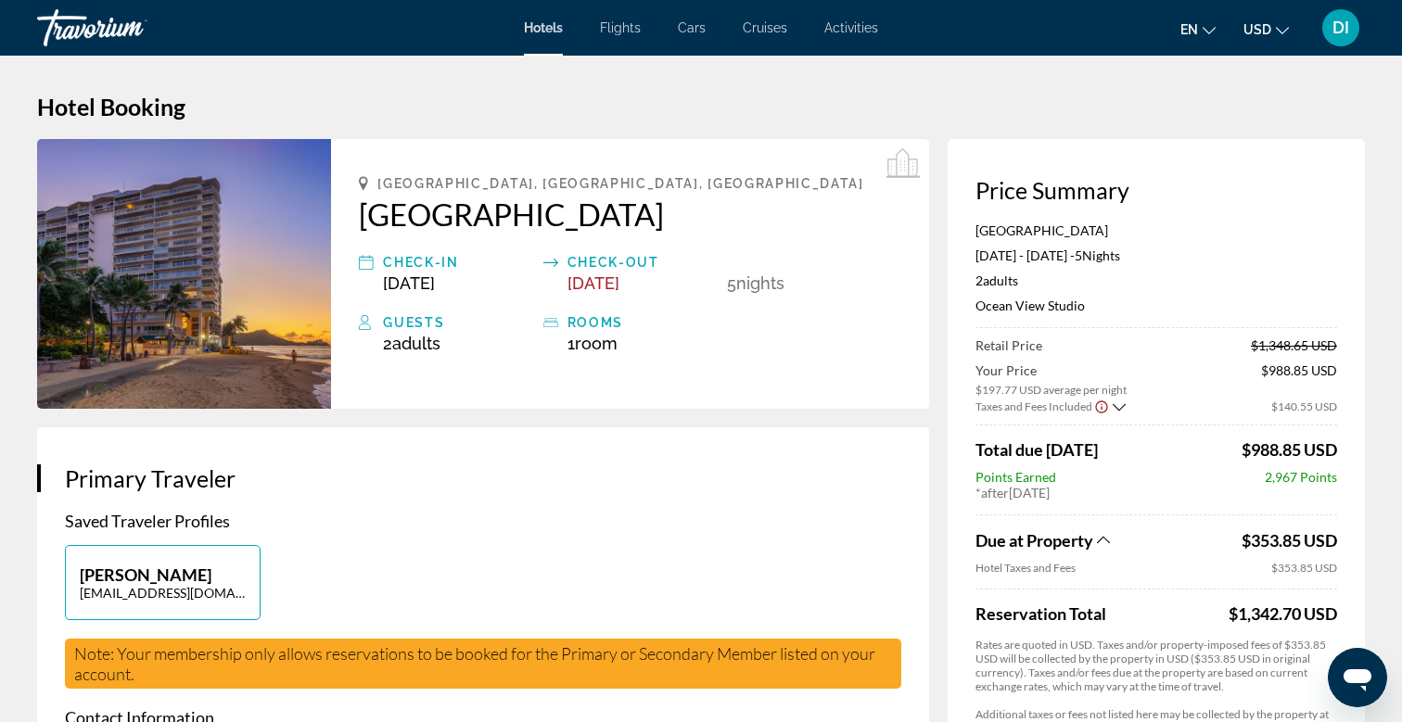
scroll to position [0, 0]
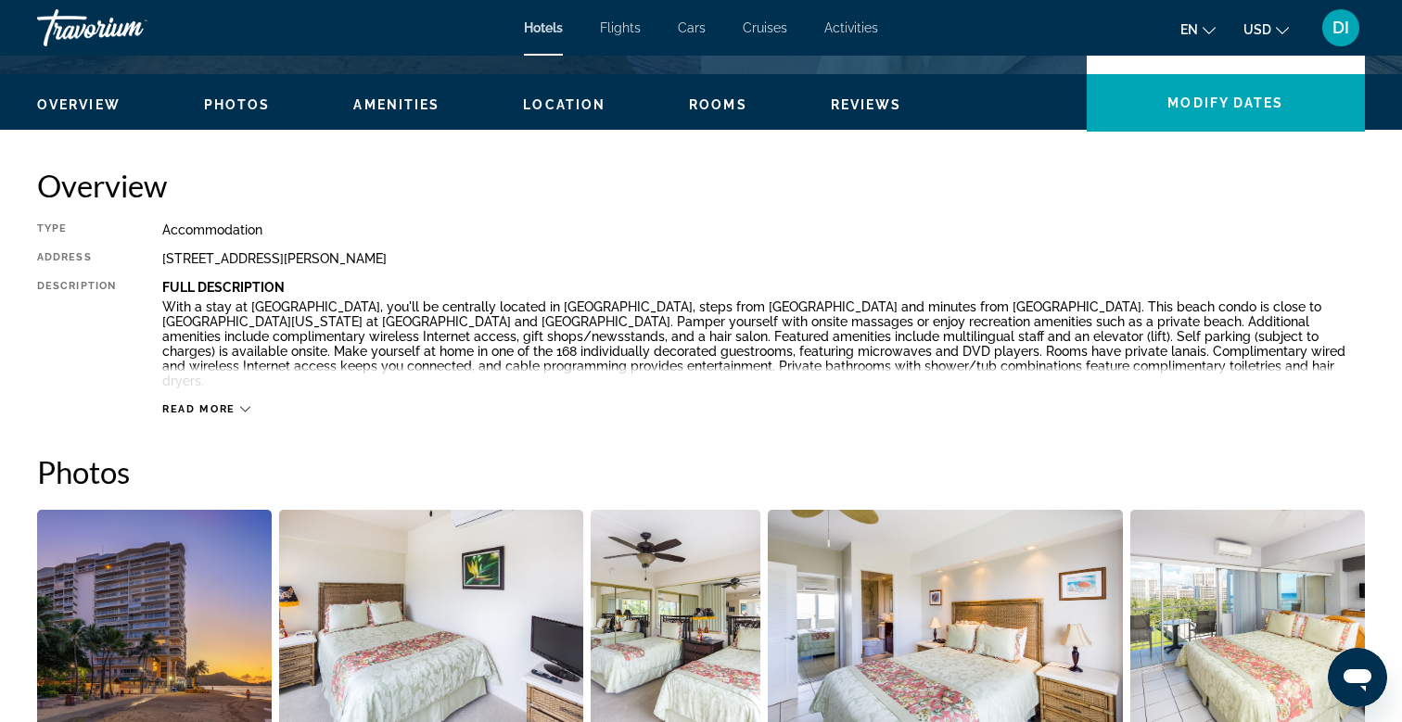
scroll to position [707, 0]
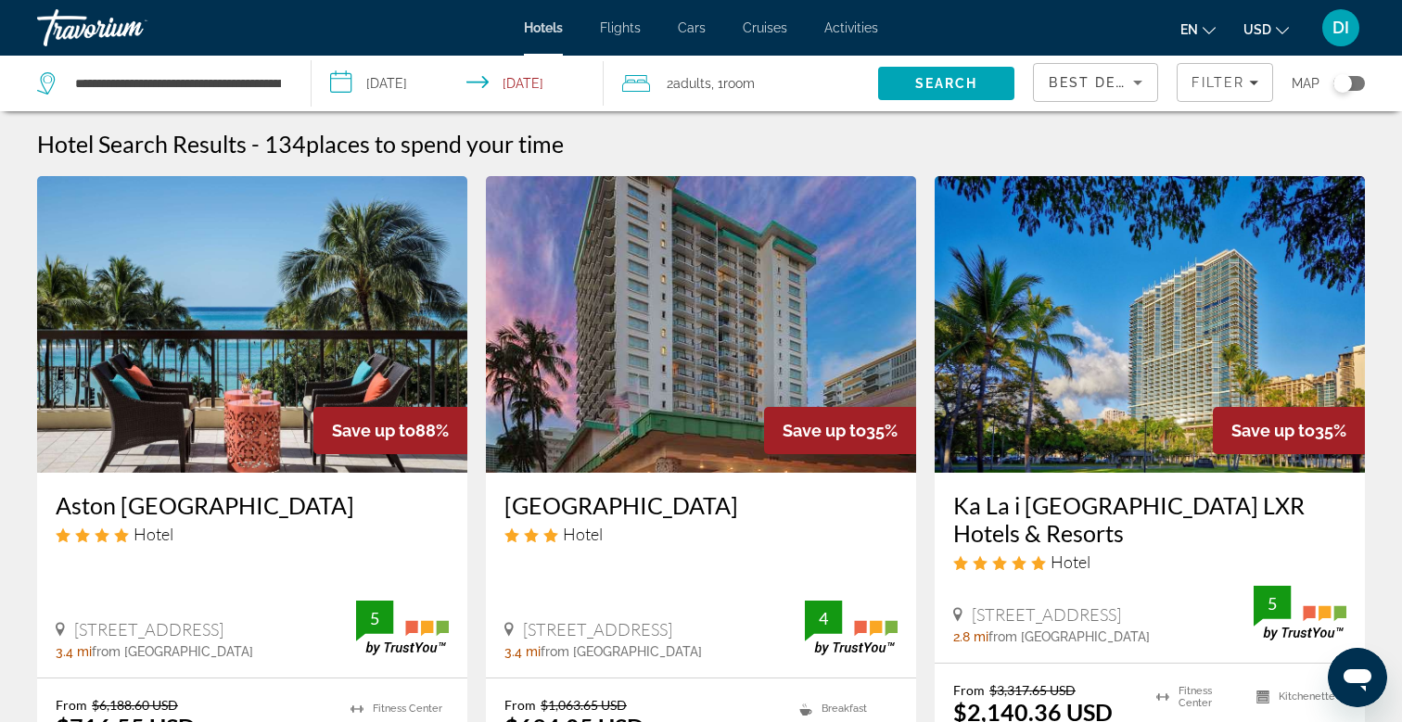
click at [553, 95] on input "**********" at bounding box center [461, 86] width 300 height 61
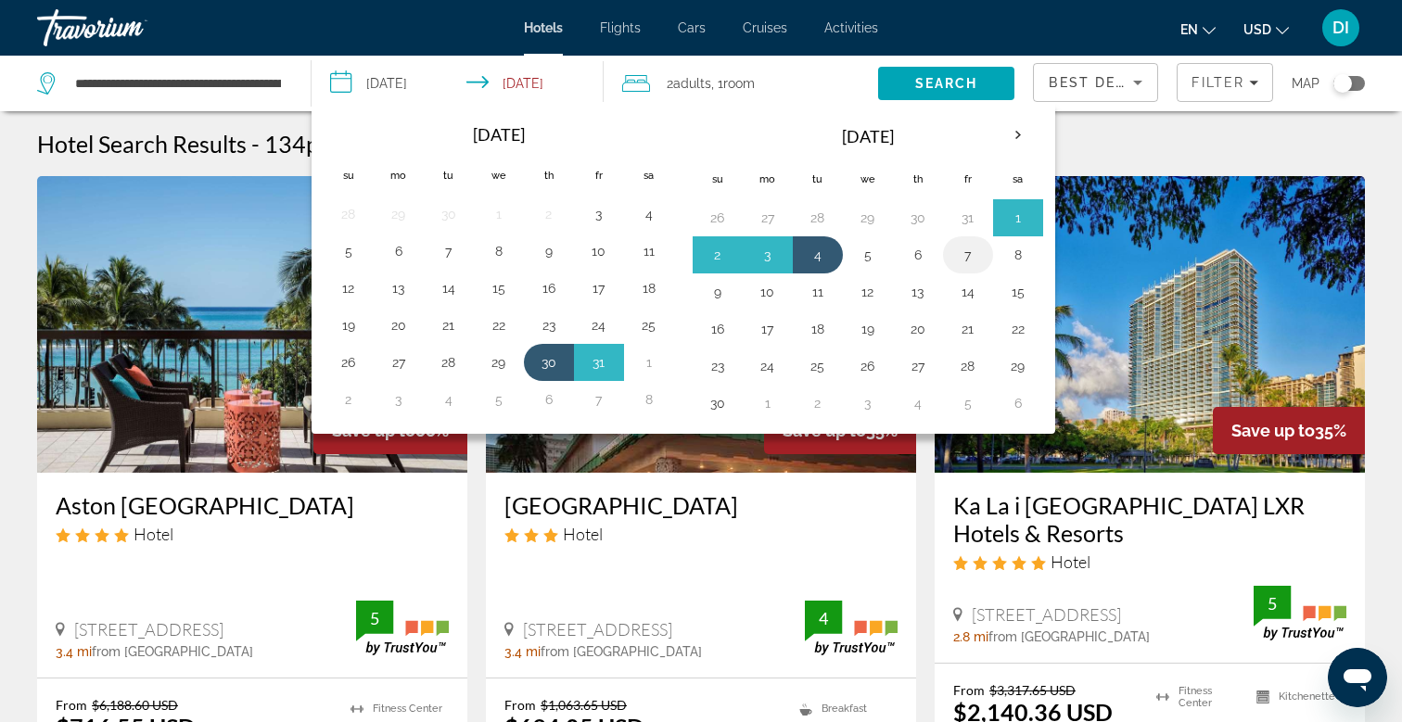
click at [963, 255] on button "7" at bounding box center [968, 255] width 30 height 26
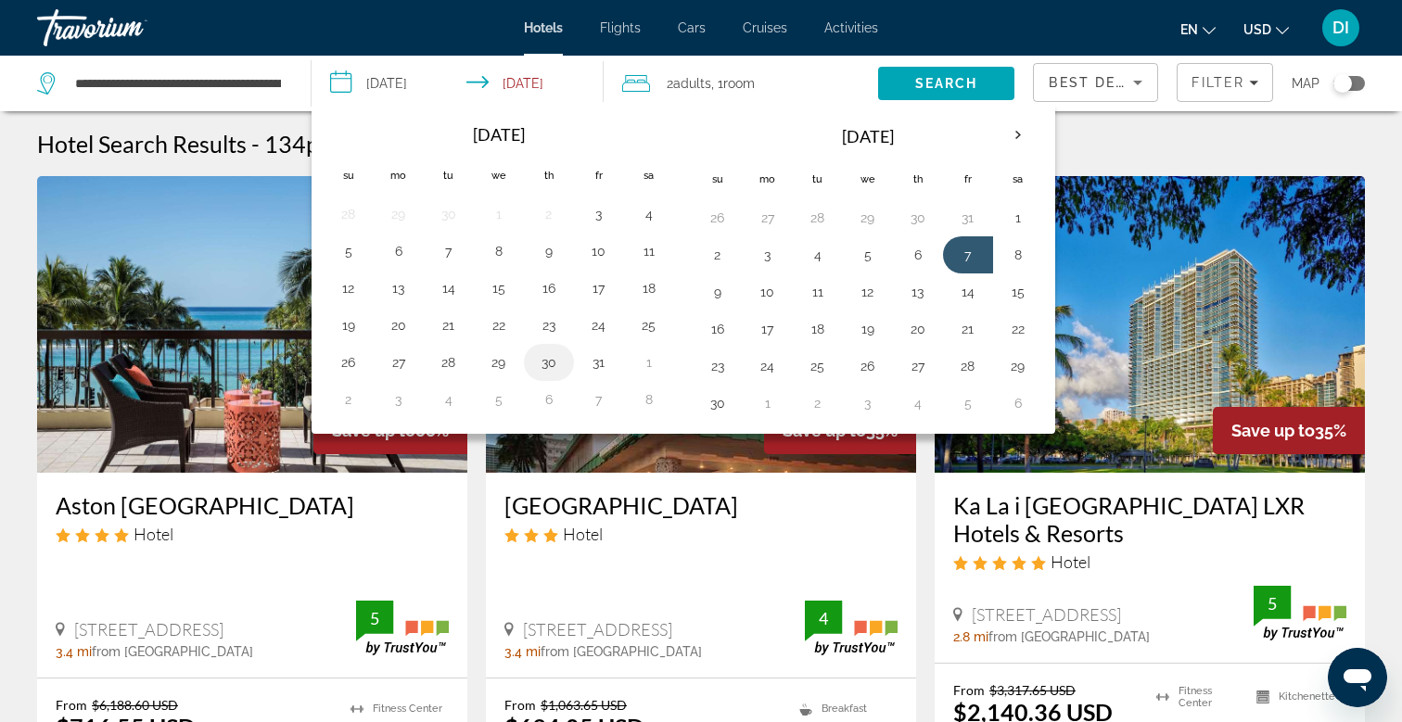
click at [544, 366] on button "30" at bounding box center [549, 362] width 30 height 26
type input "**********"
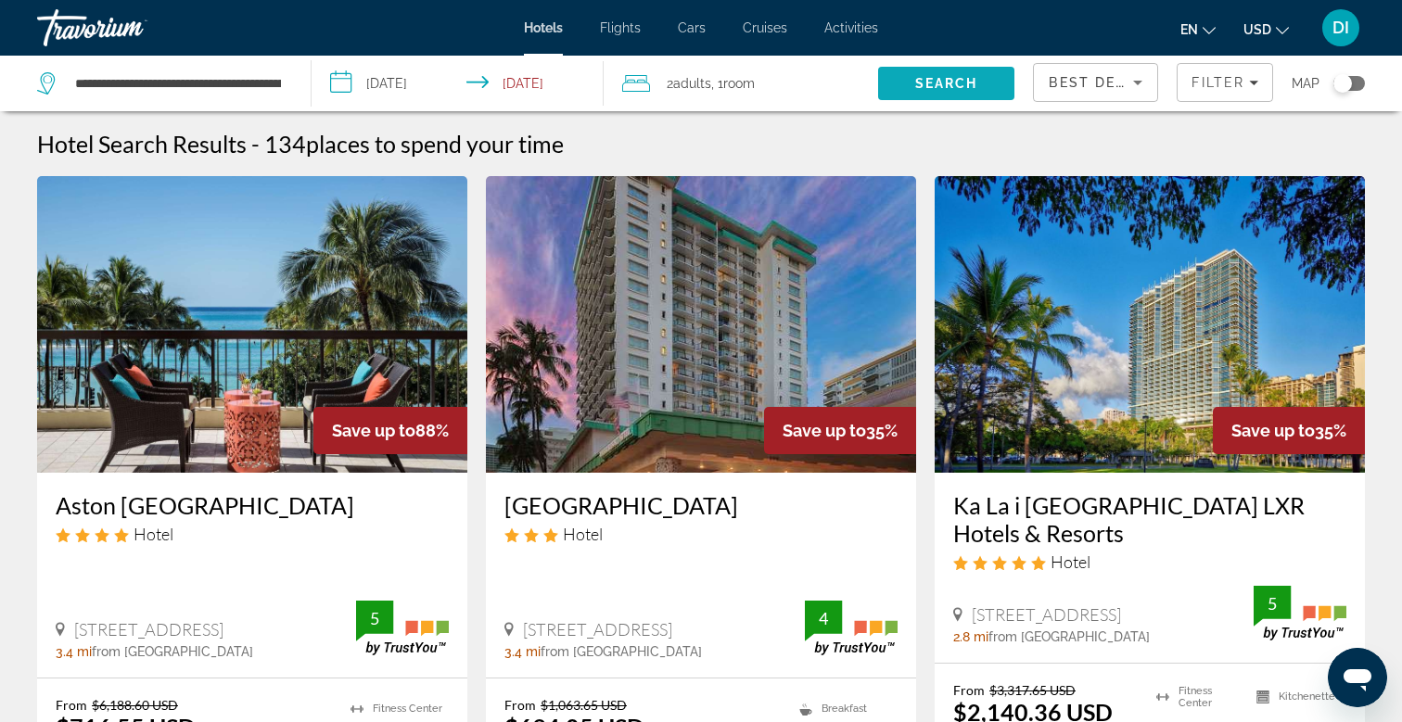
click at [973, 77] on span "Search" at bounding box center [946, 83] width 63 height 15
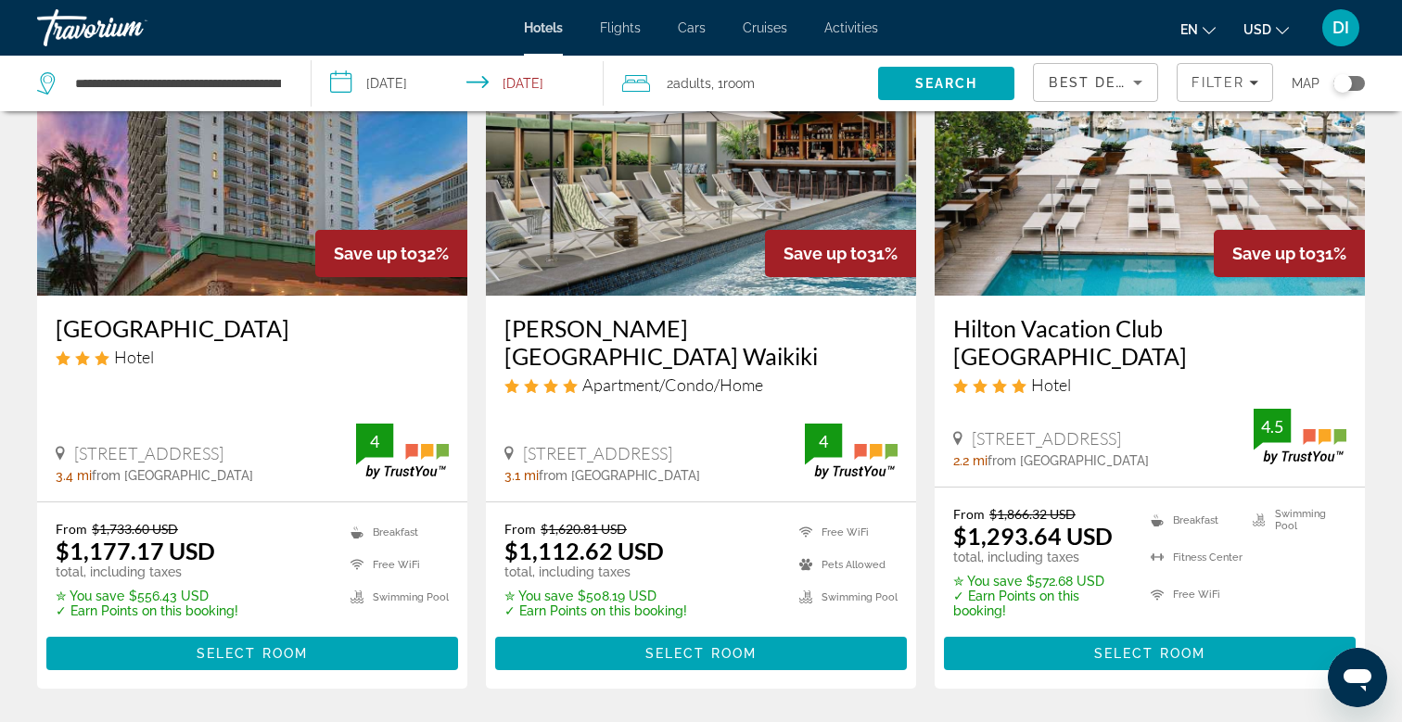
scroll to position [906, 0]
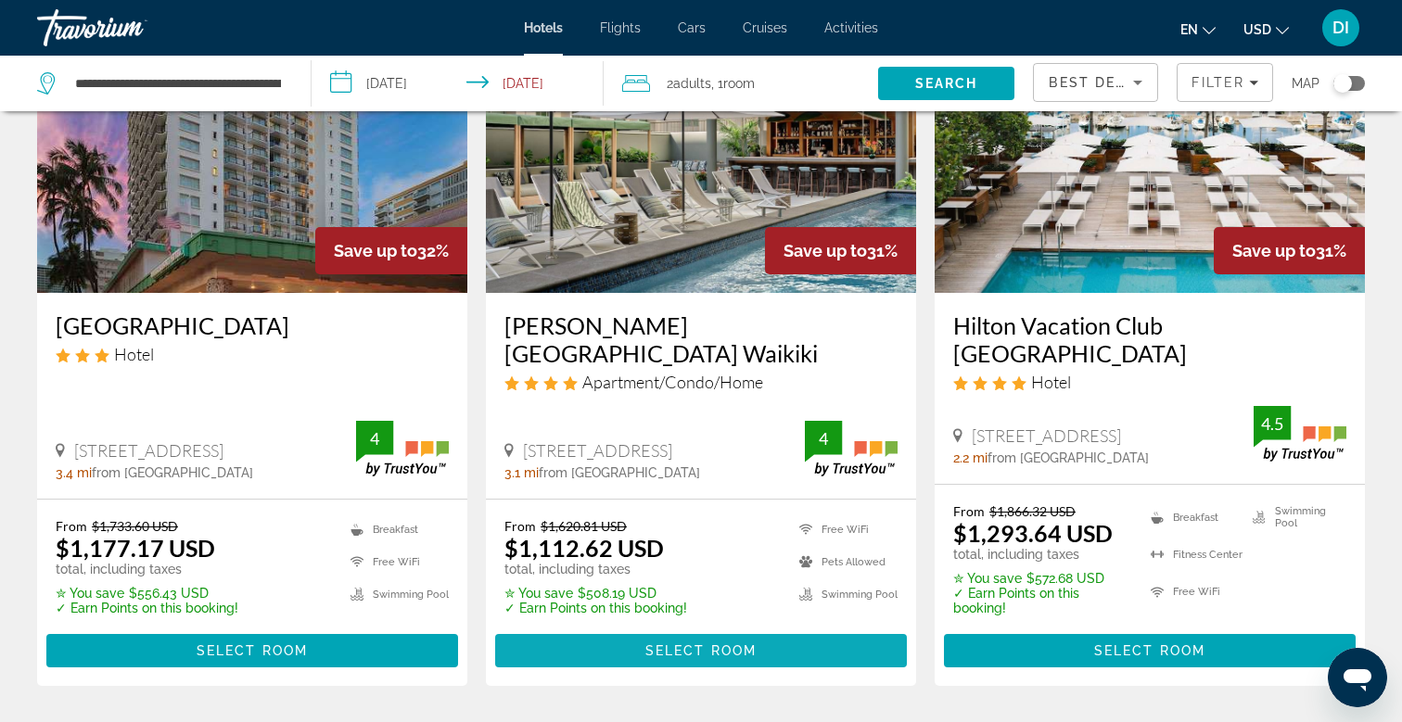
click at [684, 650] on span "Select Room" at bounding box center [700, 650] width 111 height 15
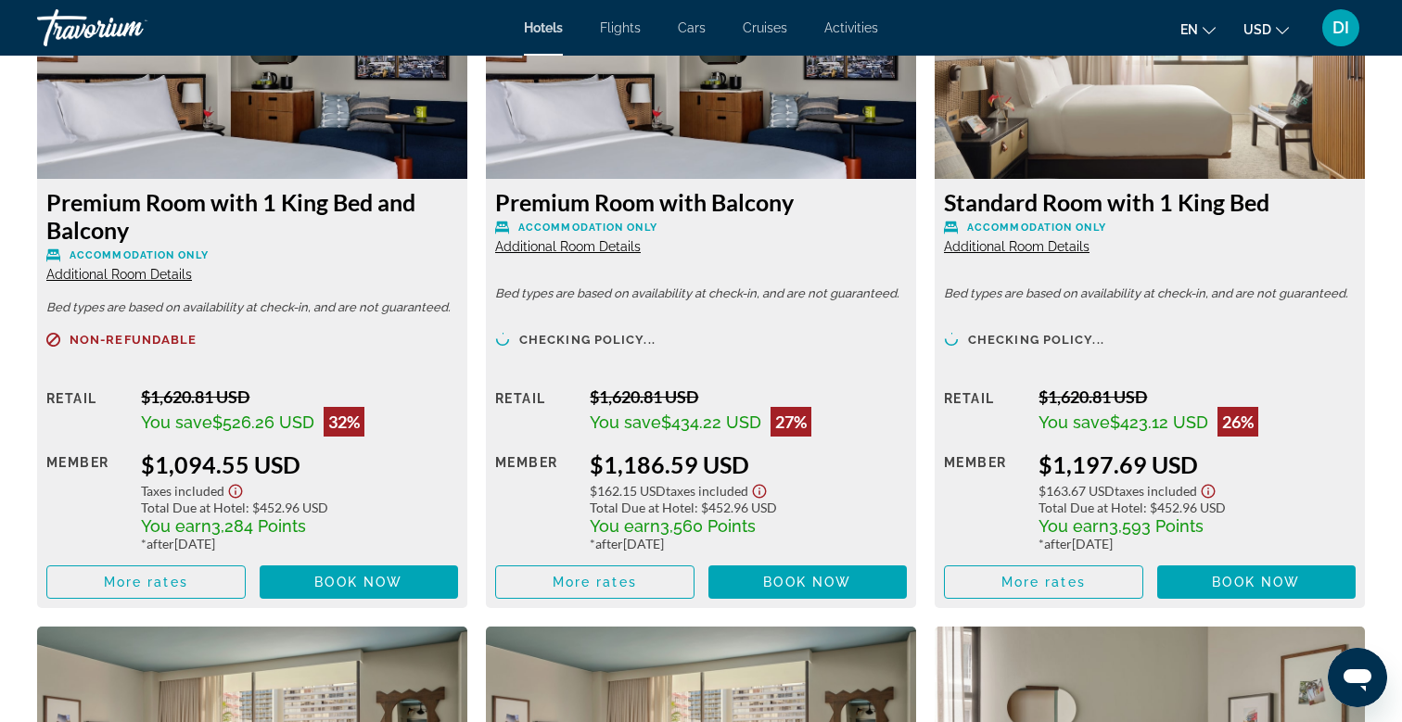
scroll to position [2656, 0]
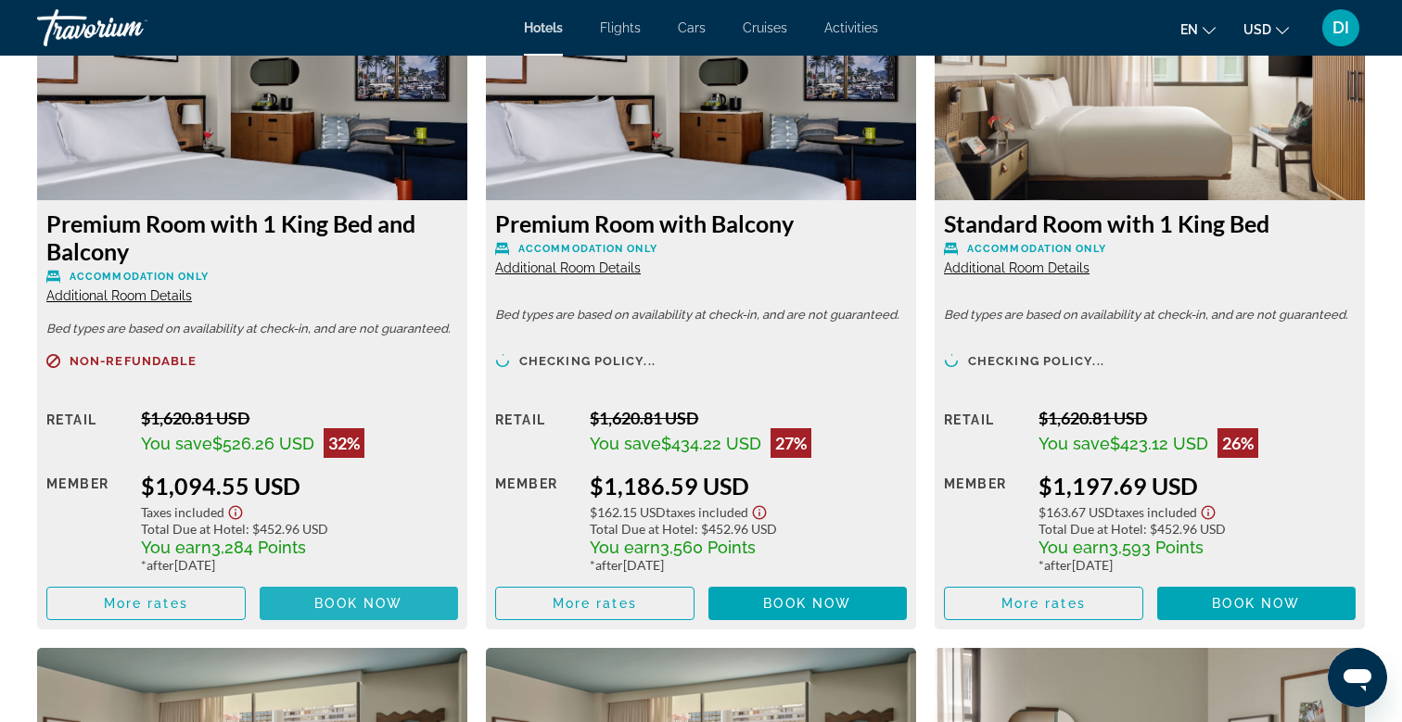
click at [321, 603] on span "Book now" at bounding box center [358, 603] width 88 height 15
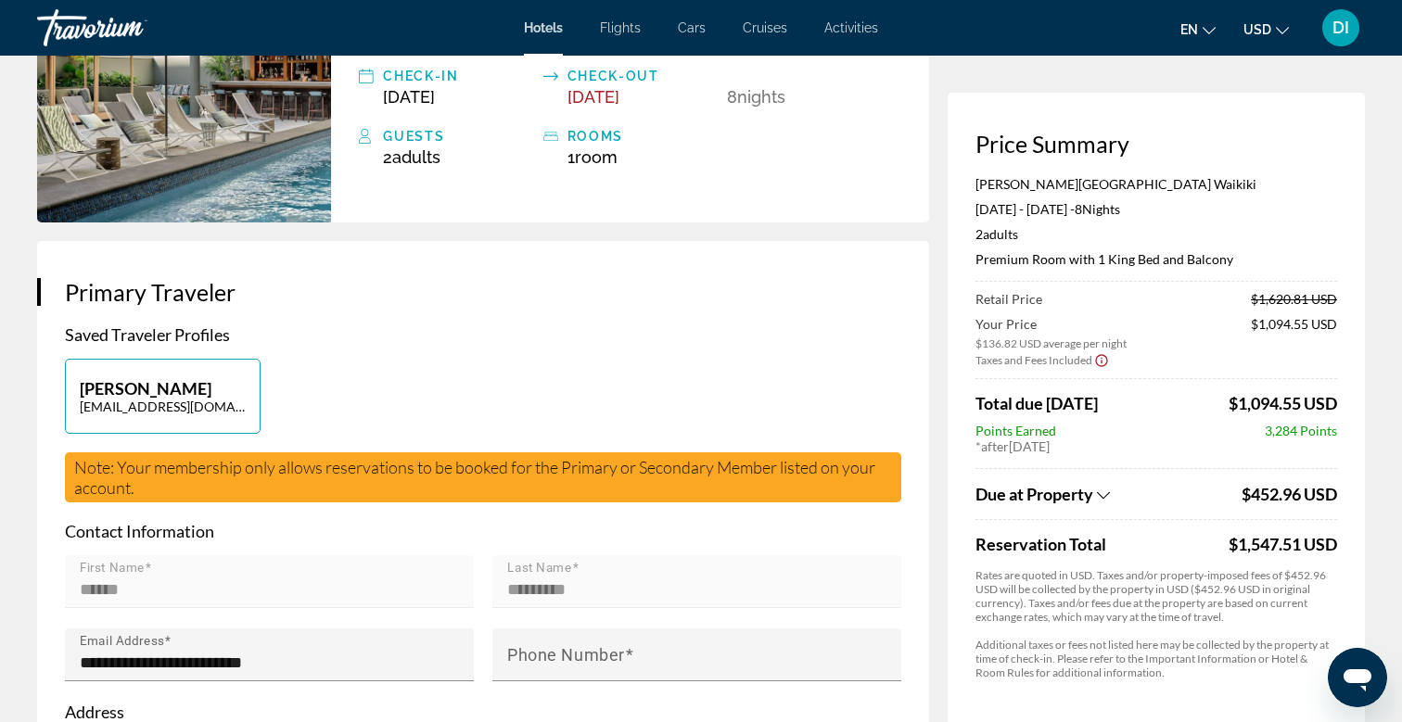
scroll to position [234, 0]
